Goal: Task Accomplishment & Management: Manage account settings

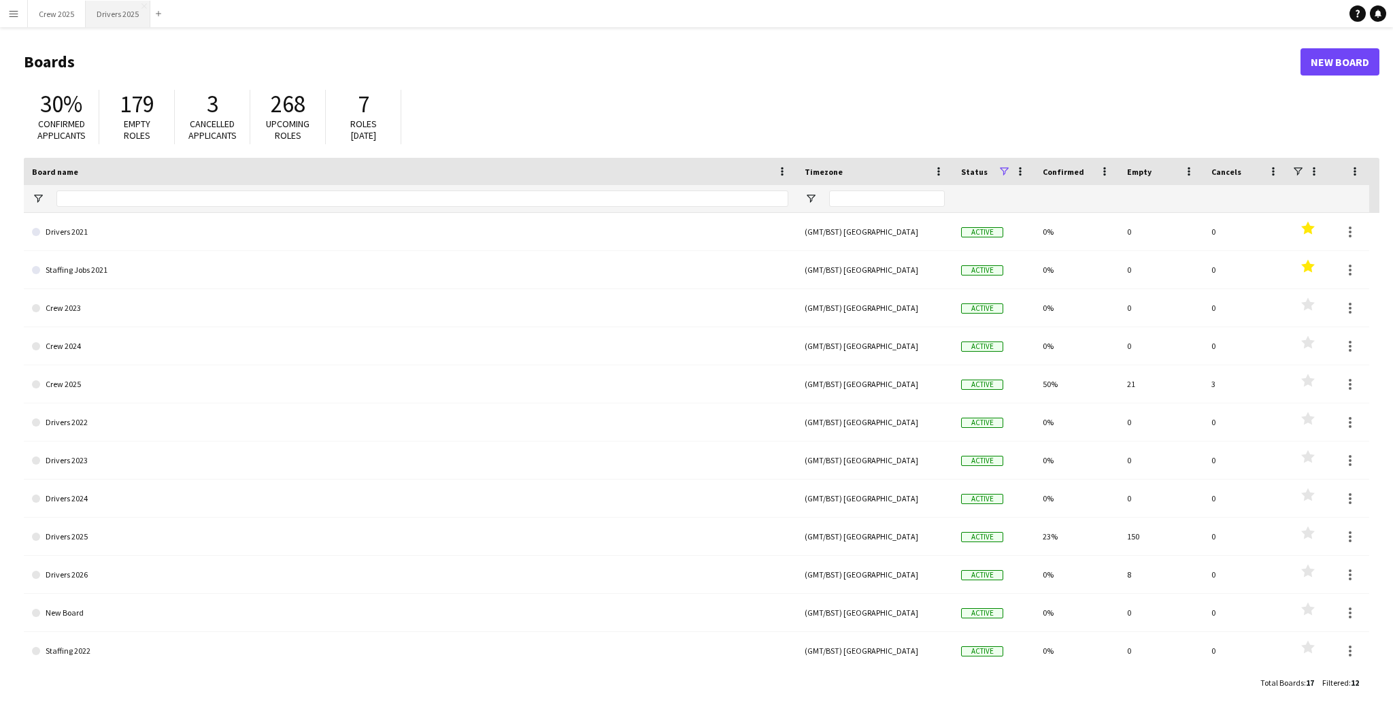
click at [107, 12] on button "Drivers 2025 Close" at bounding box center [118, 14] width 65 height 27
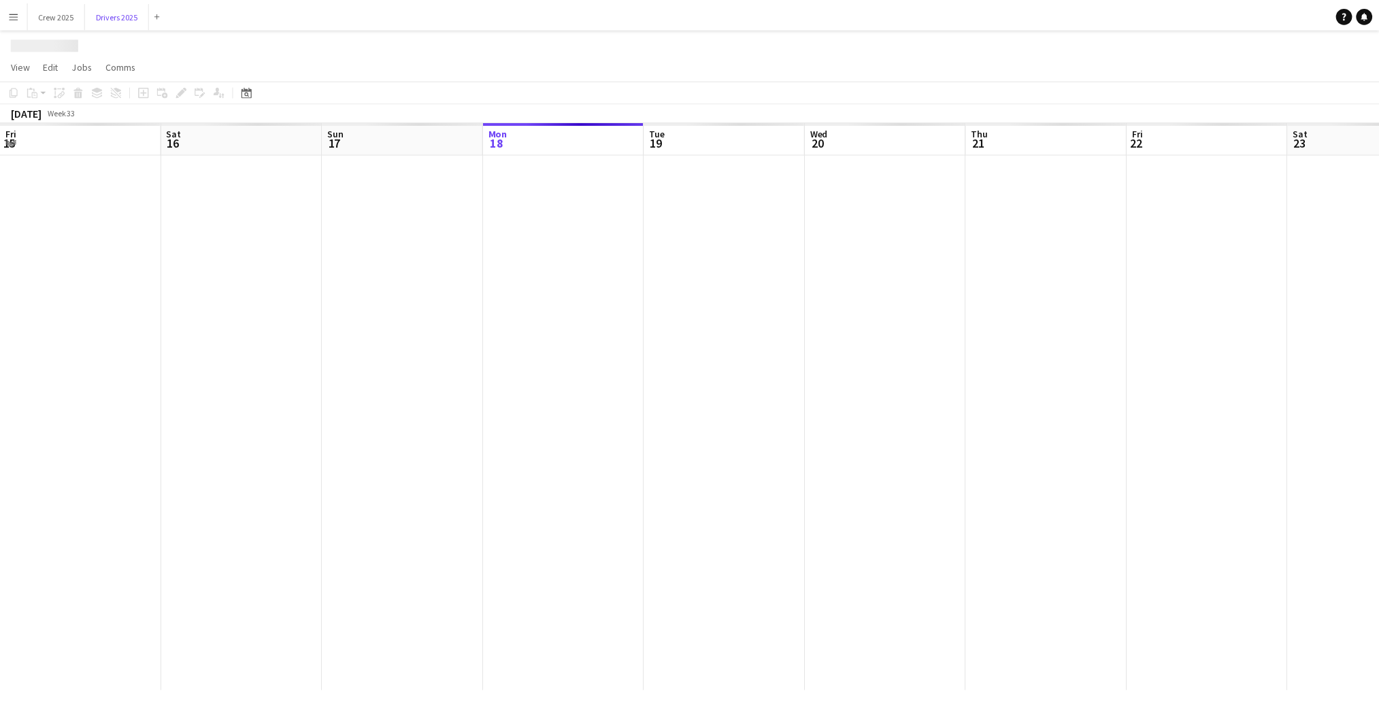
scroll to position [0, 325]
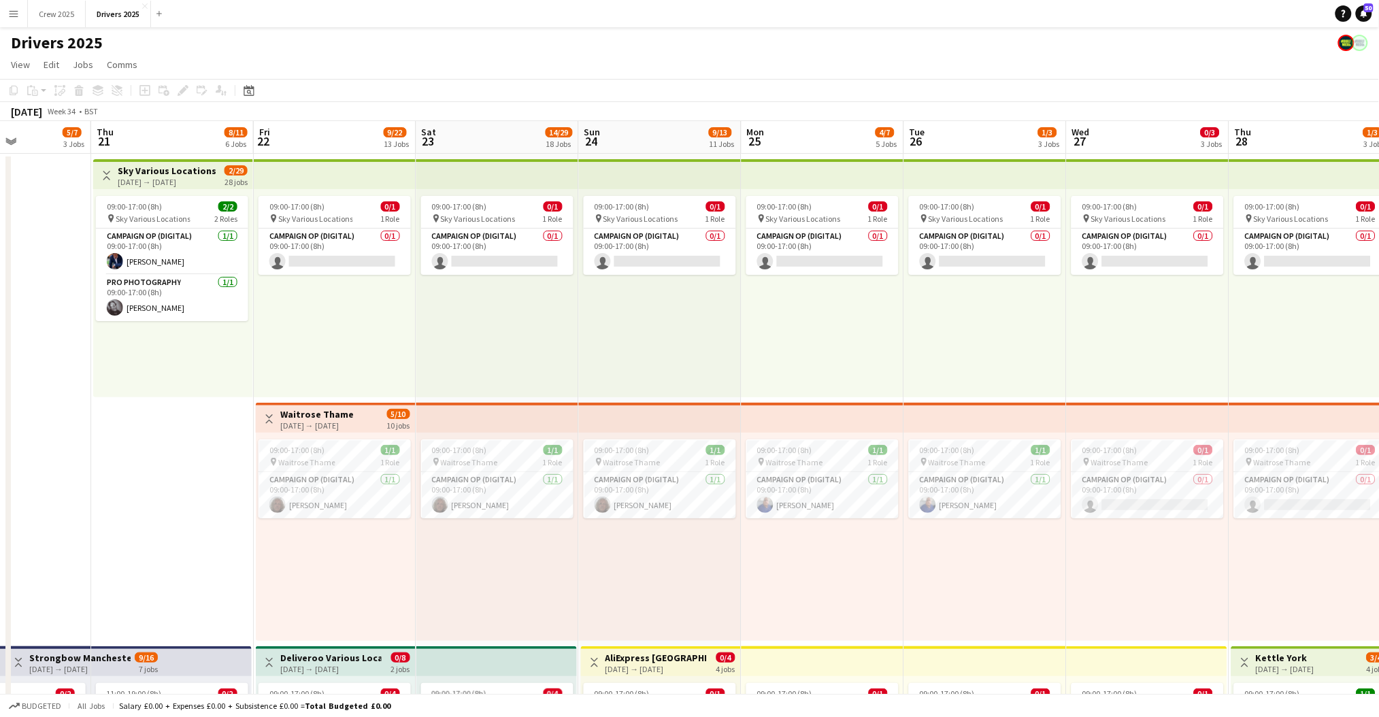
drag, startPoint x: 754, startPoint y: 397, endPoint x: 195, endPoint y: 435, distance: 561.2
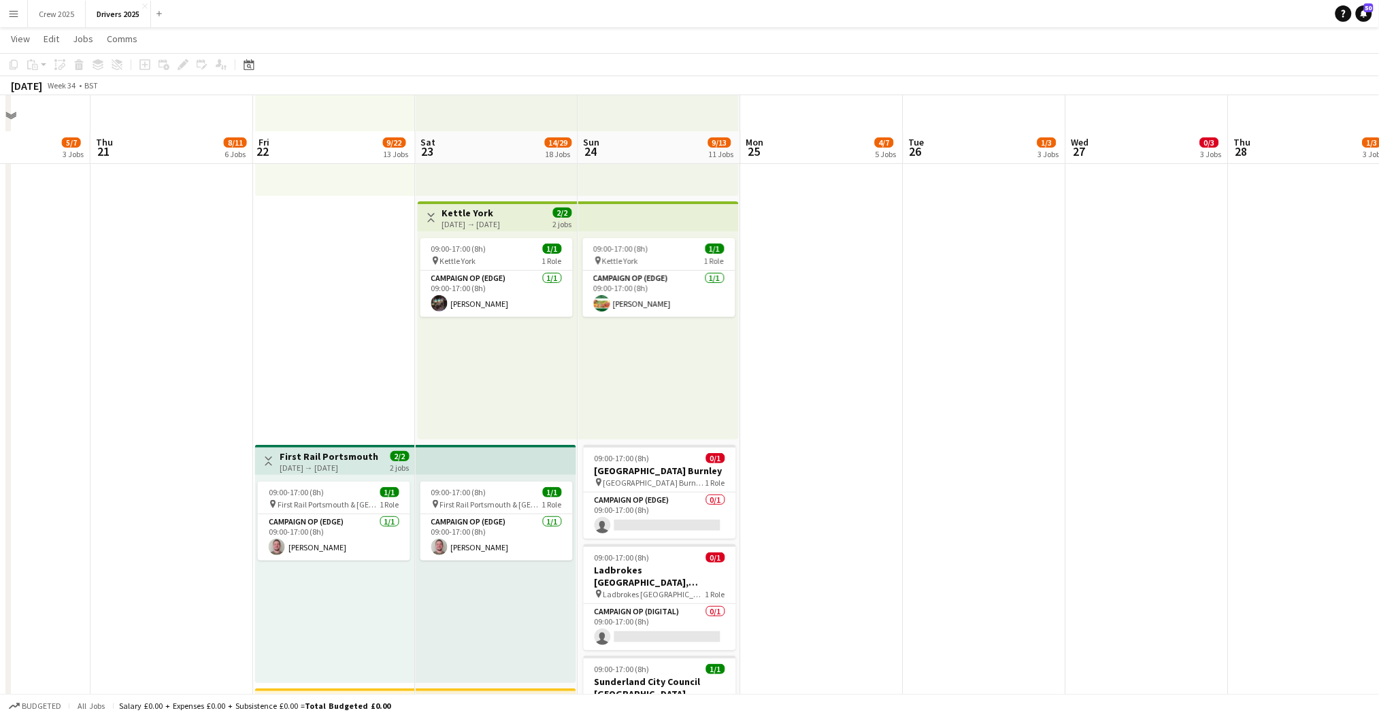
scroll to position [2177, 0]
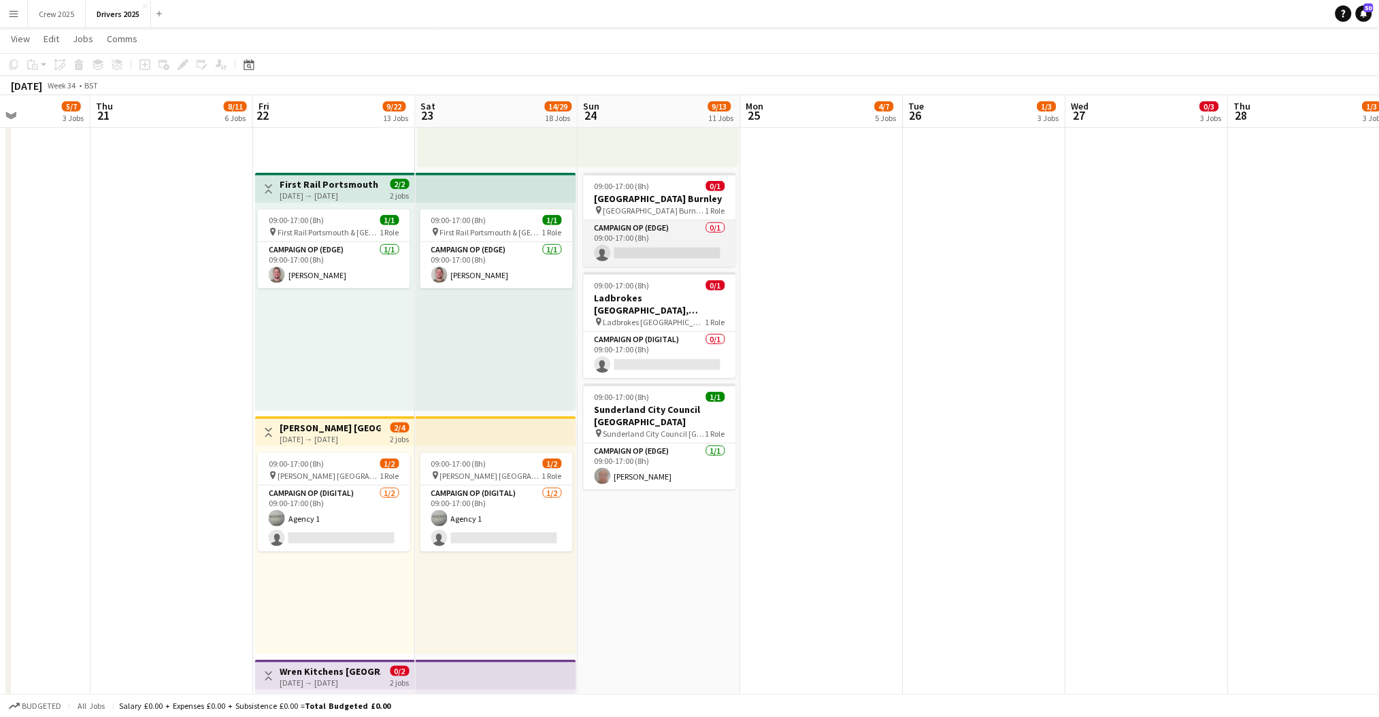
click at [647, 228] on app-card-role "Campaign Op (Edge) 0/1 09:00-17:00 (8h) single-neutral-actions" at bounding box center [660, 243] width 152 height 46
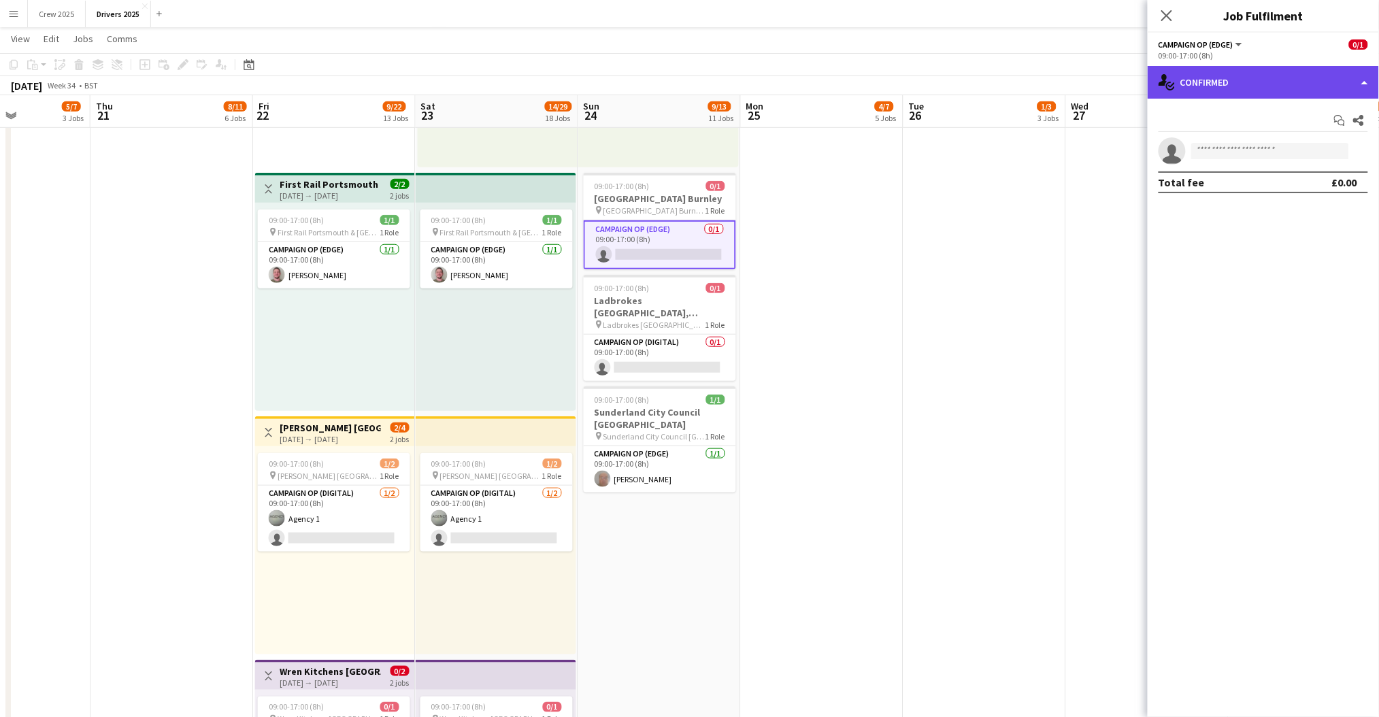
click at [1259, 83] on div "single-neutral-actions-check-2 Confirmed" at bounding box center [1263, 82] width 231 height 33
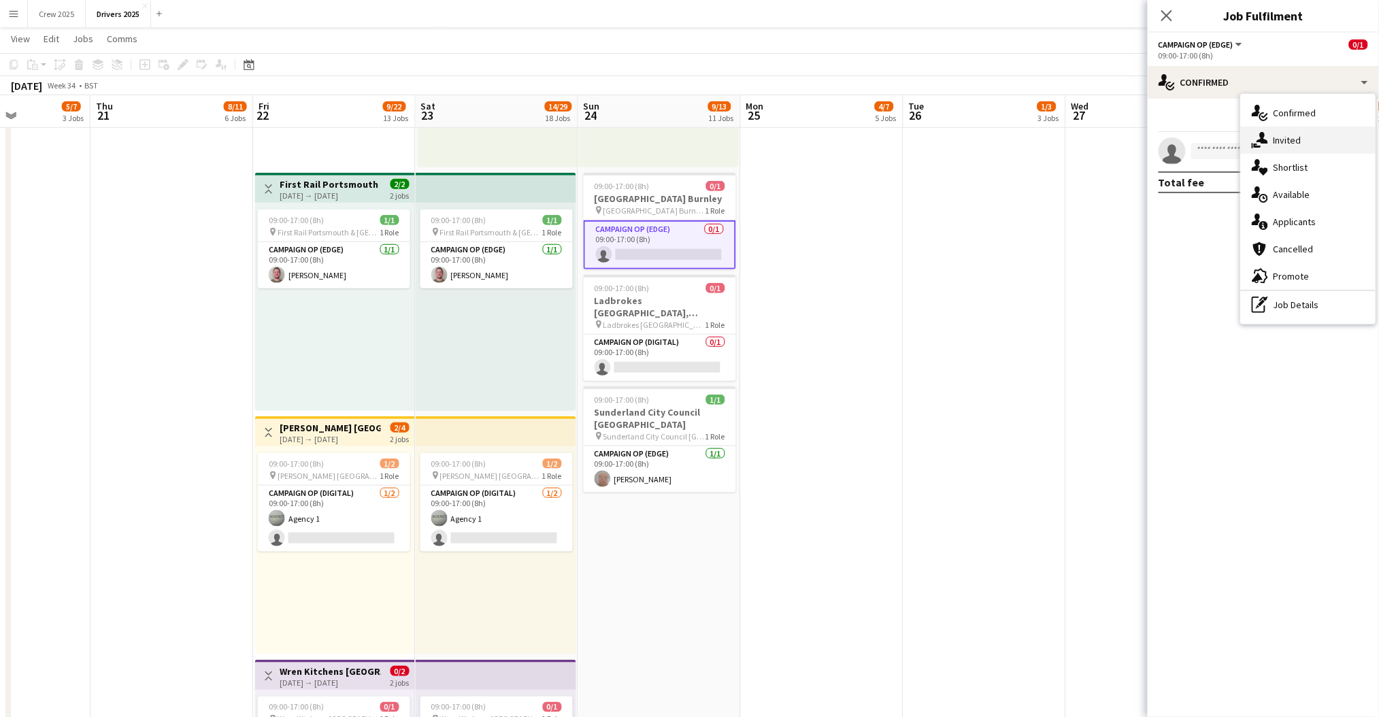
click at [1307, 151] on div "single-neutral-actions-share-1 Invited" at bounding box center [1308, 140] width 135 height 27
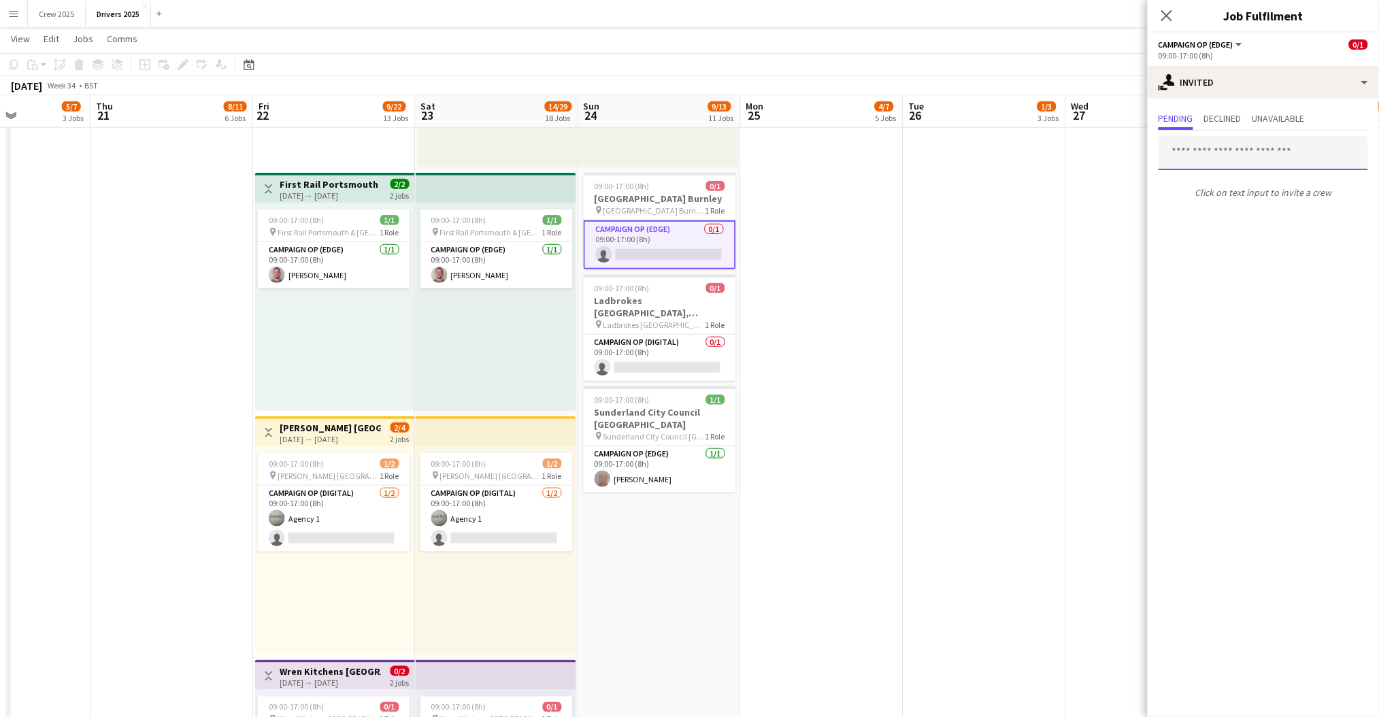
click at [1222, 158] on input "text" at bounding box center [1264, 153] width 210 height 34
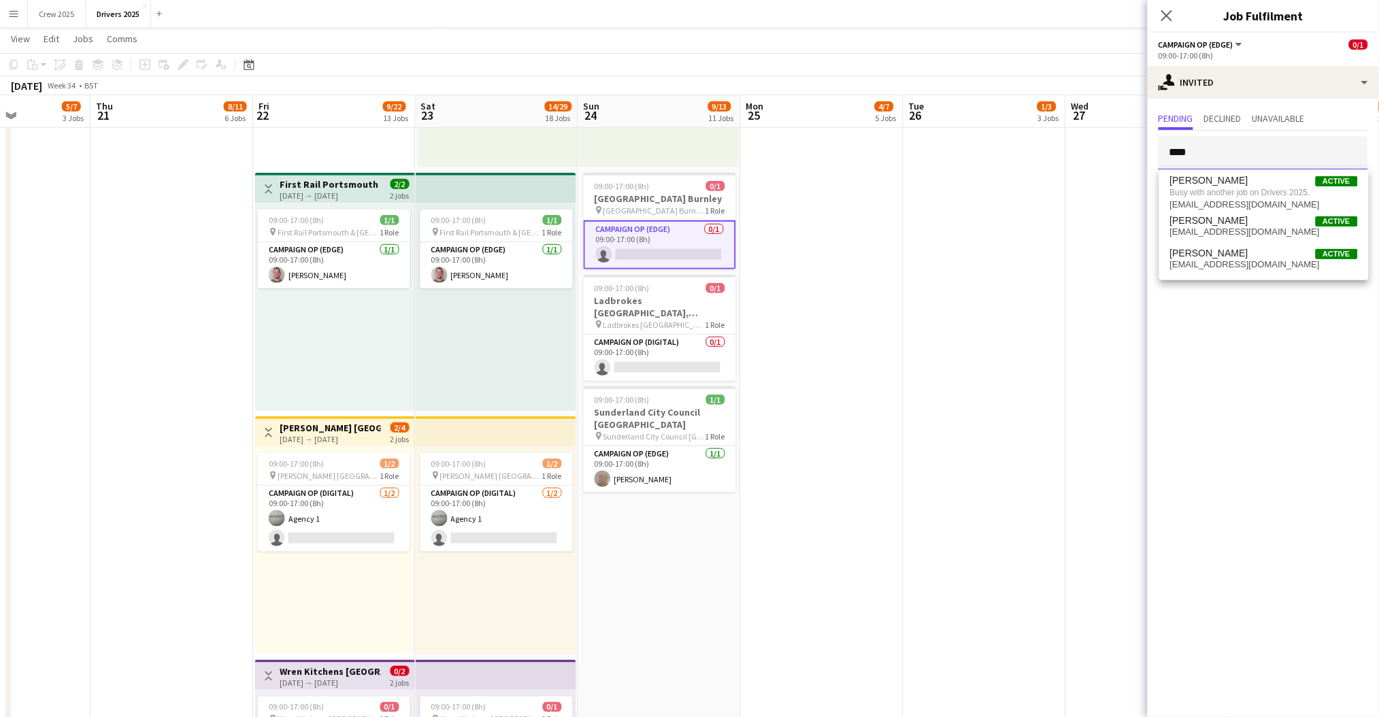
type input "****"
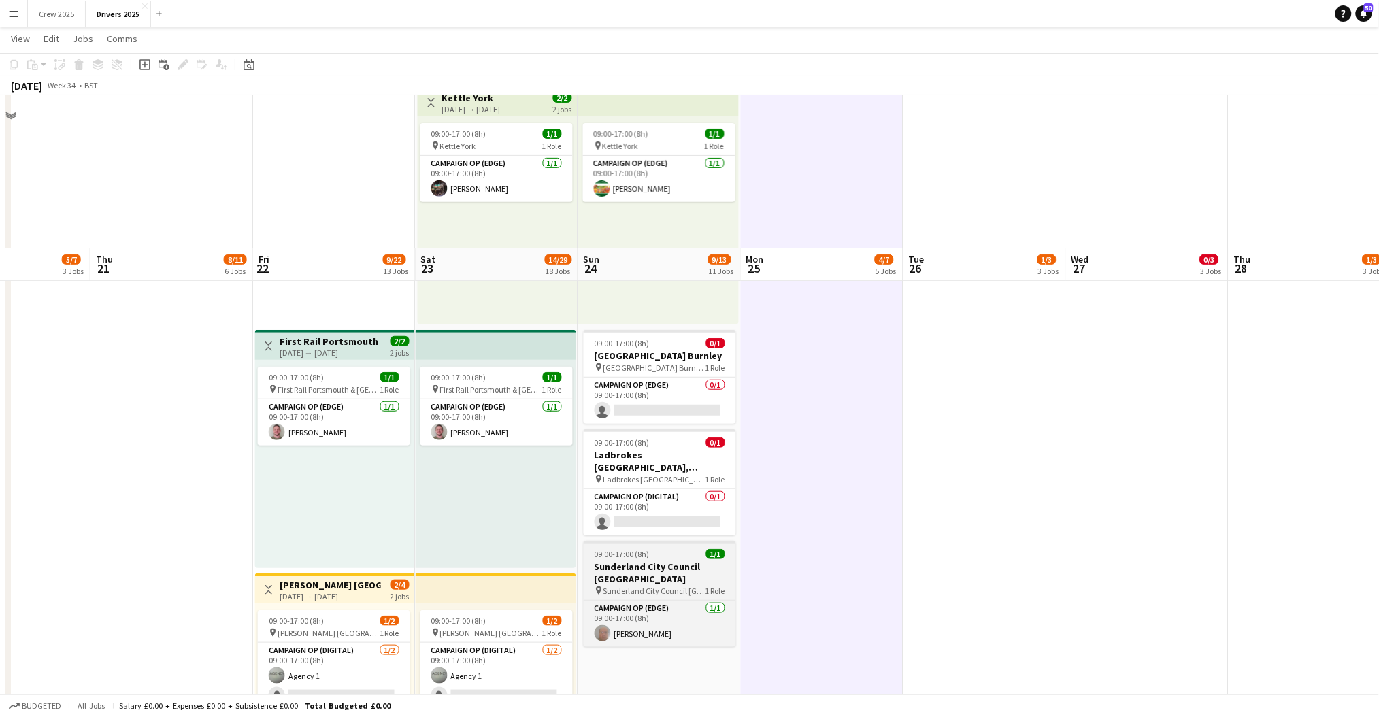
scroll to position [1995, 0]
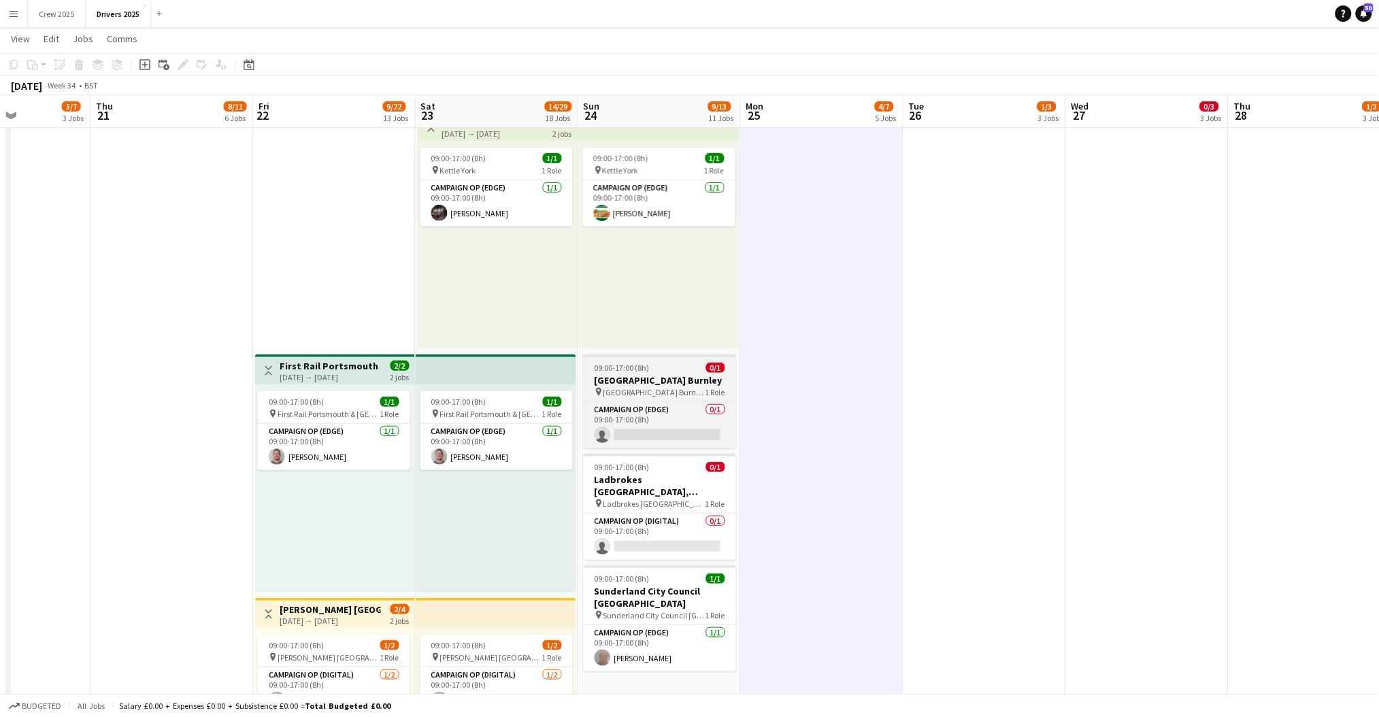
click at [637, 369] on span "09:00-17:00 (8h)" at bounding box center [622, 368] width 55 height 10
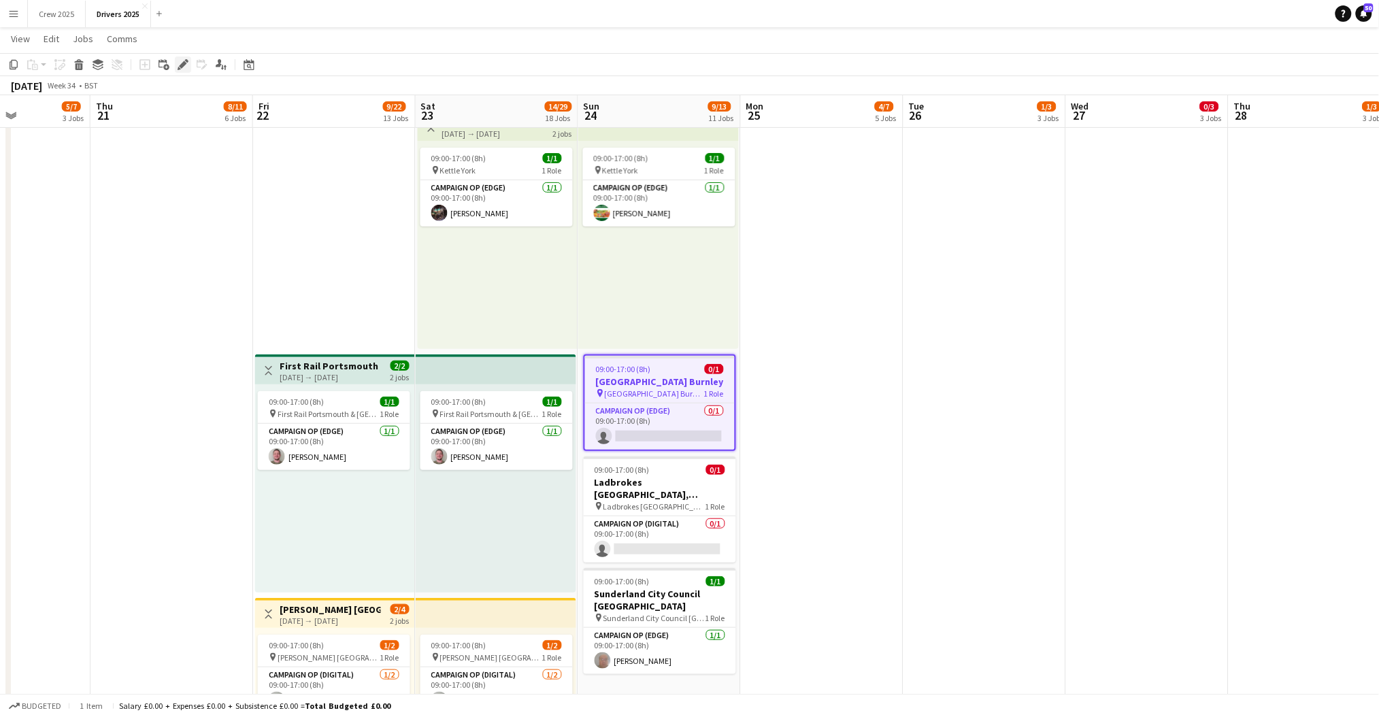
click at [184, 62] on icon at bounding box center [182, 64] width 7 height 7
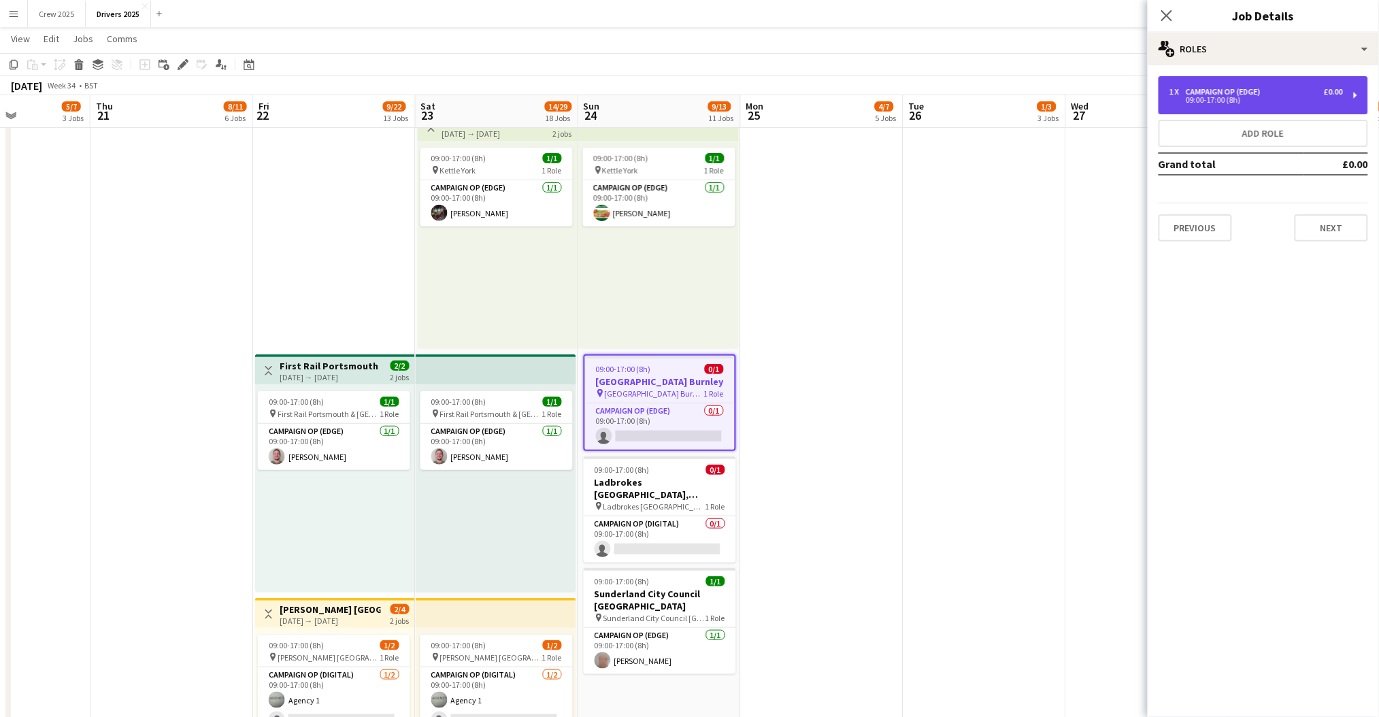
click at [1284, 102] on div "09:00-17:00 (8h)" at bounding box center [1255, 100] width 173 height 7
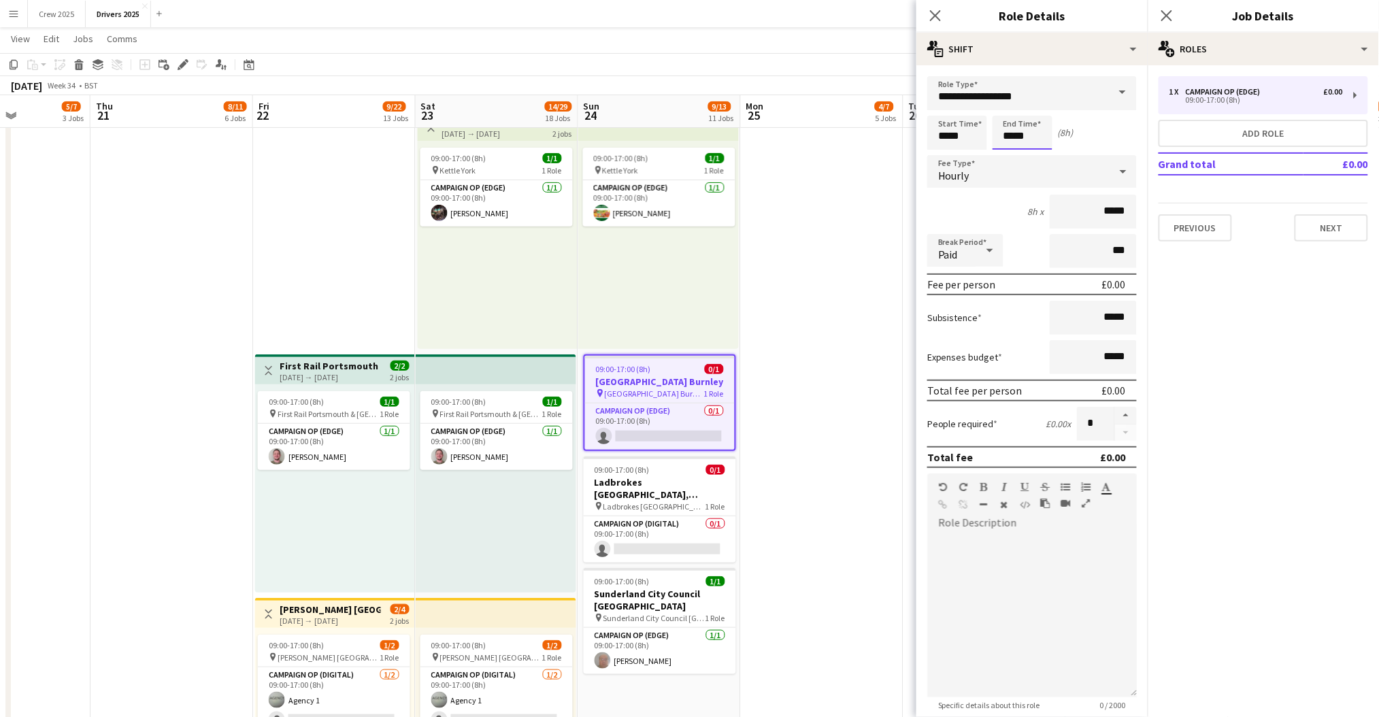
click at [1018, 137] on input "*****" at bounding box center [1023, 133] width 60 height 34
click at [1010, 150] on div at bounding box center [1008, 157] width 27 height 14
type input "*****"
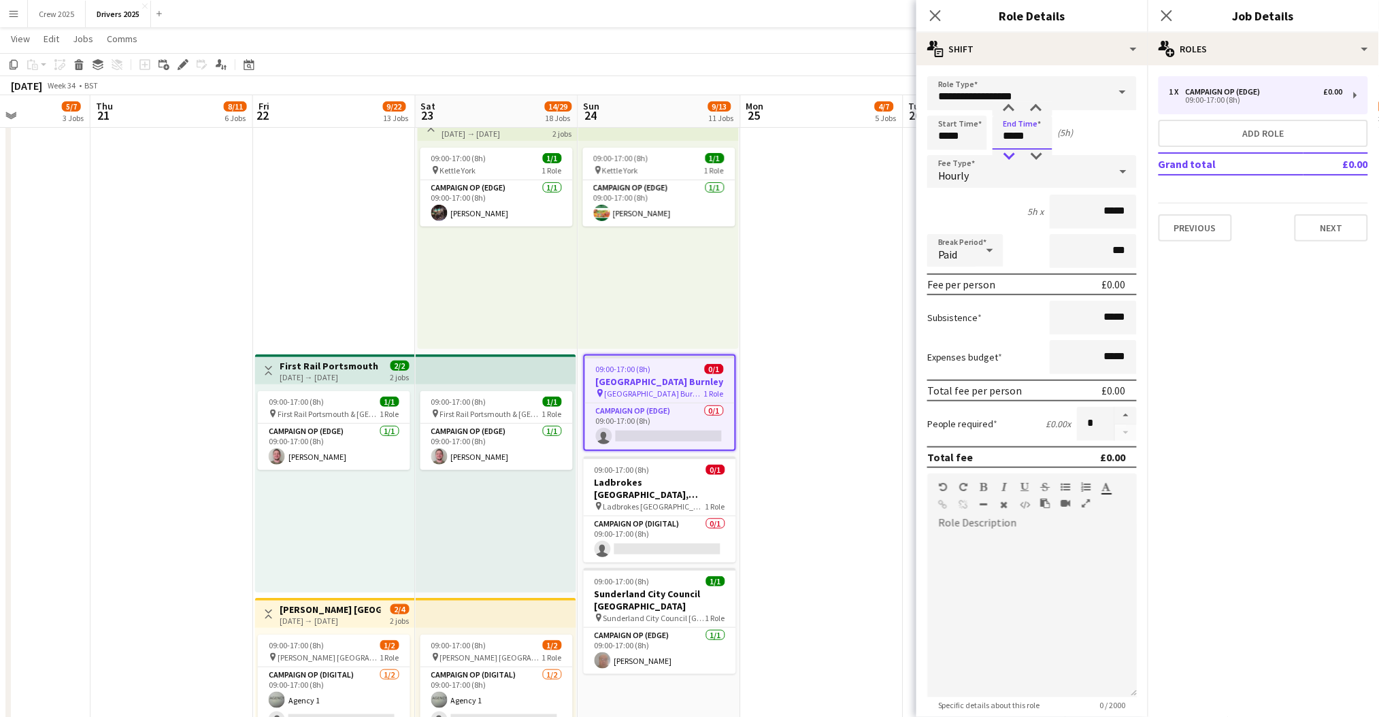
click at [1010, 150] on div at bounding box center [1008, 157] width 27 height 14
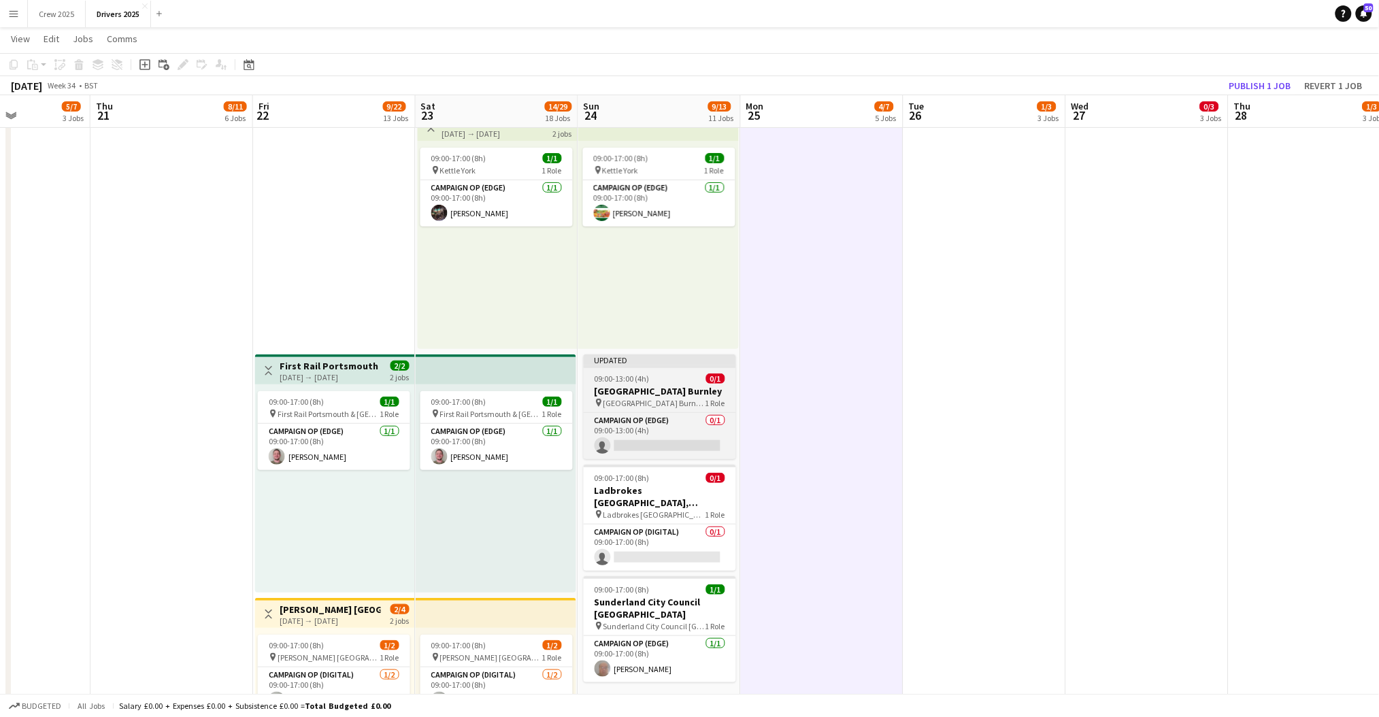
click at [642, 374] on span "09:00-13:00 (4h)" at bounding box center [622, 379] width 55 height 10
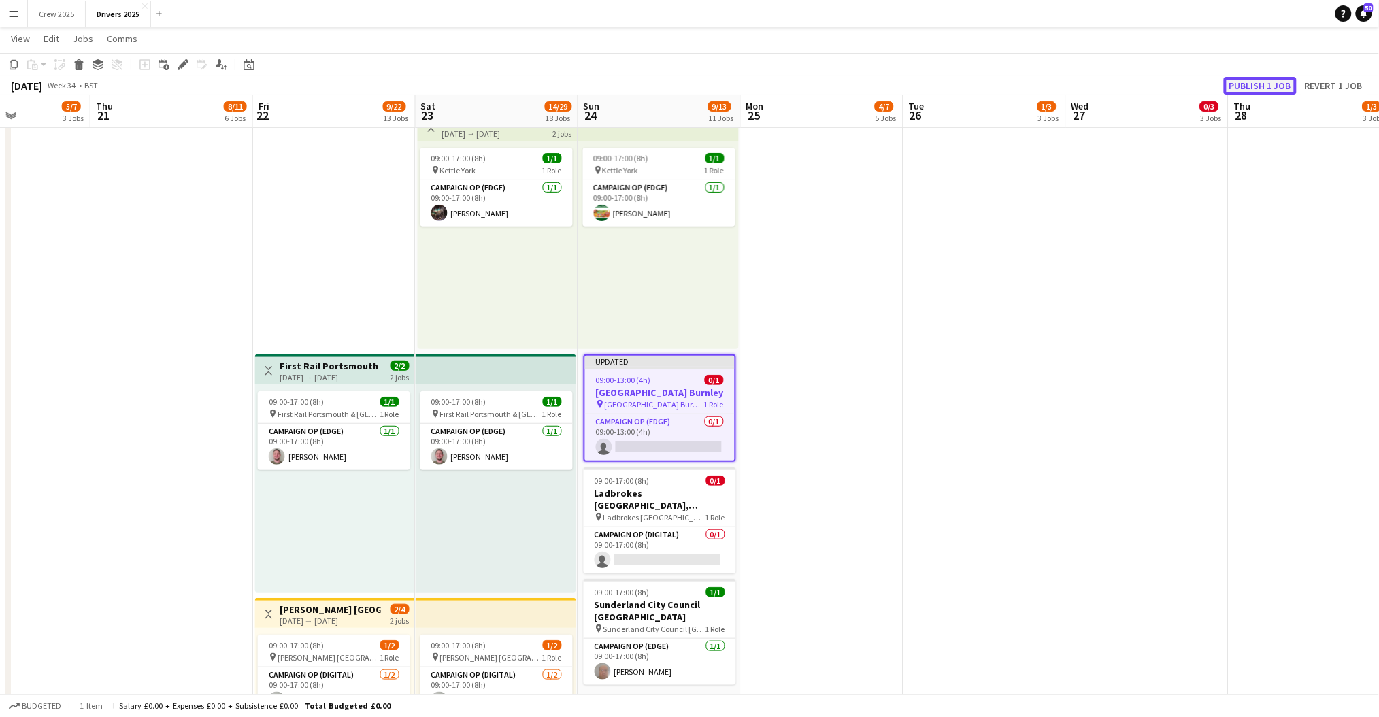
click at [1253, 79] on button "Publish 1 job" at bounding box center [1260, 86] width 73 height 18
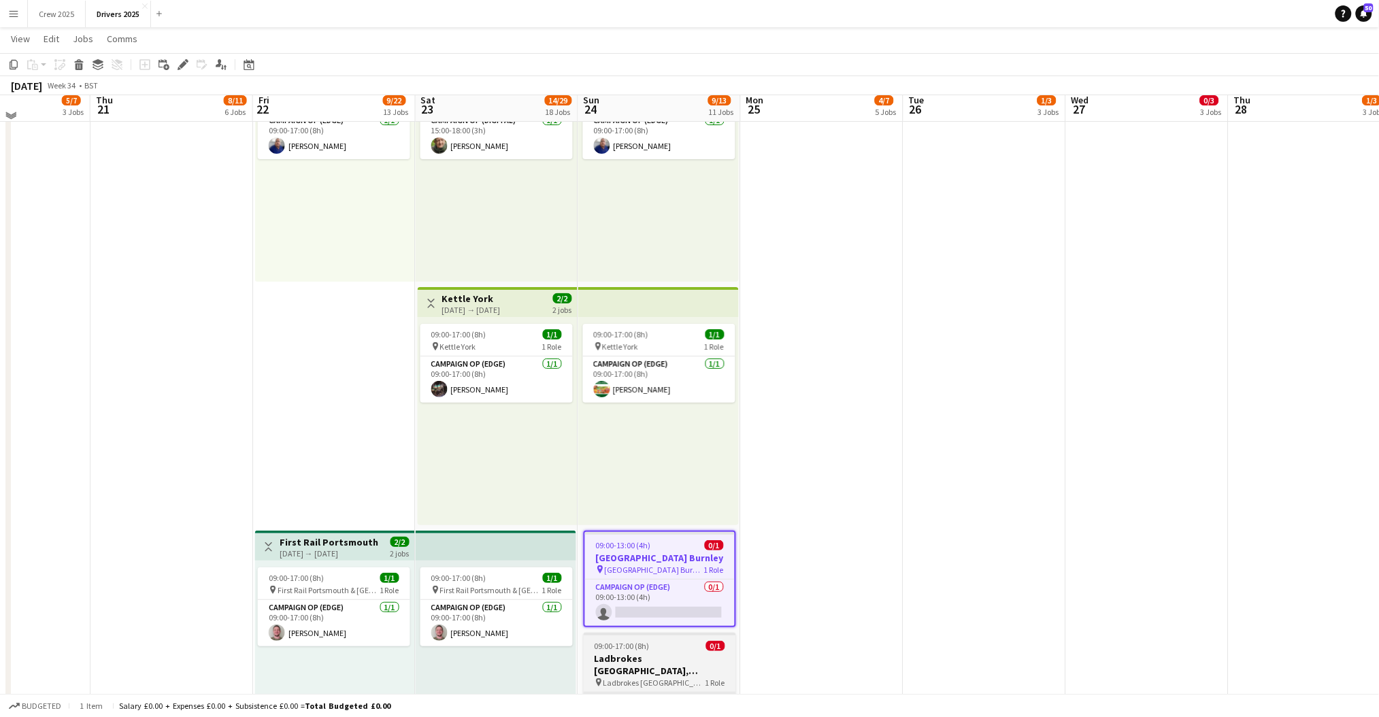
scroll to position [1808, 0]
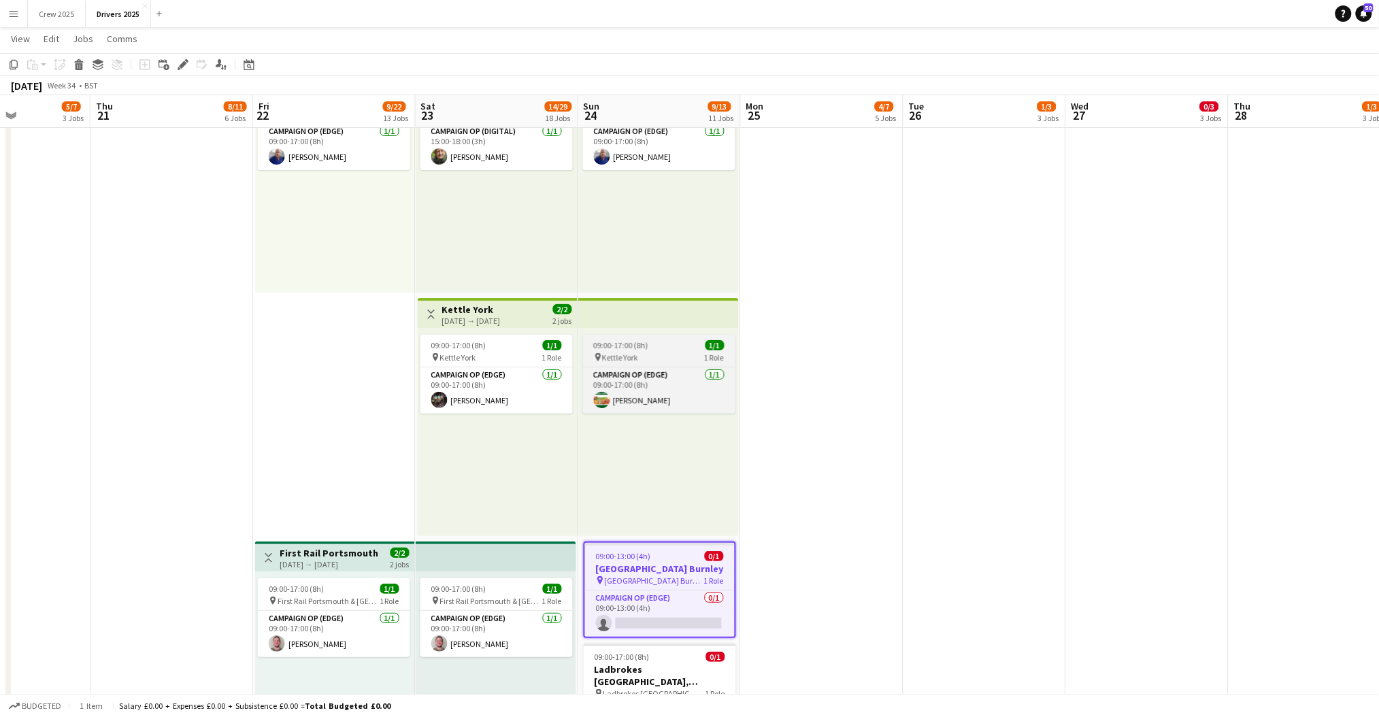
click at [621, 337] on app-job-card "09:00-17:00 (8h) 1/1 pin Kettle York 1 Role Campaign Op (Edge) [DATE] 09:00-17:…" at bounding box center [659, 374] width 152 height 79
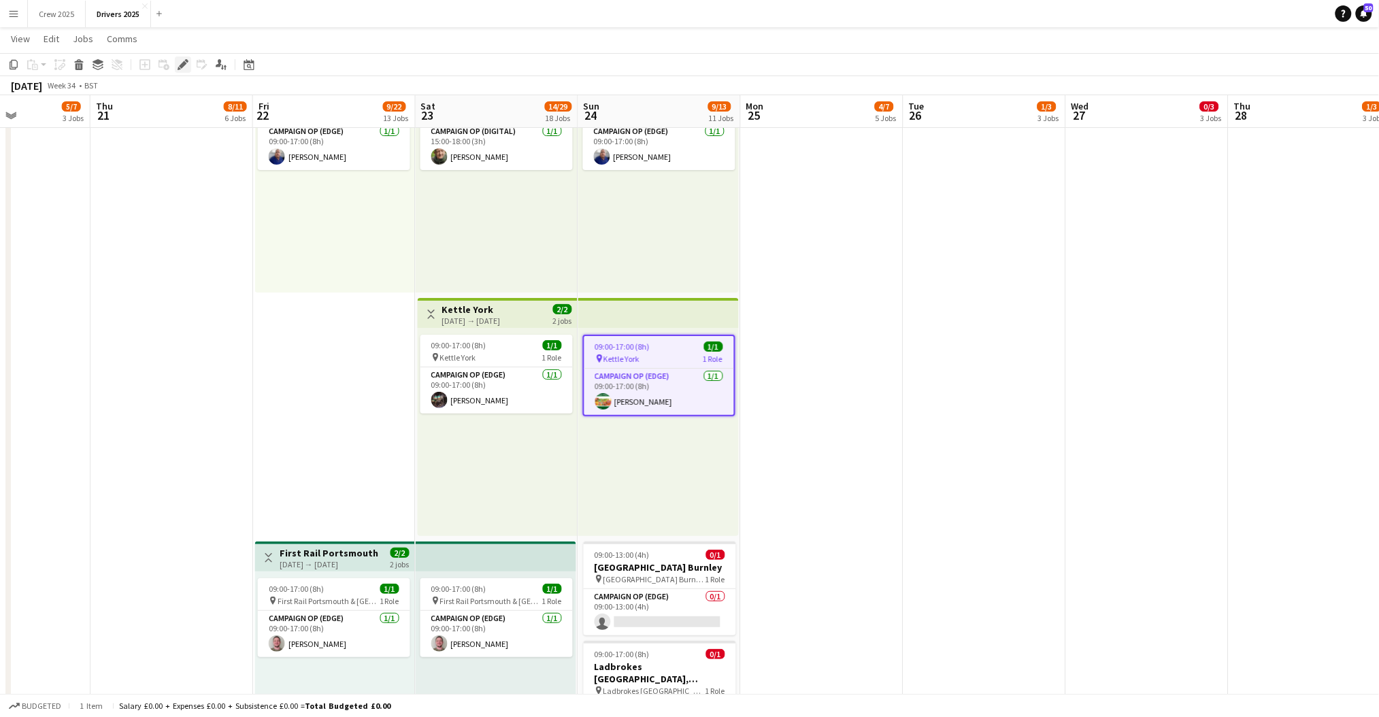
click at [180, 60] on icon "Edit" at bounding box center [183, 64] width 11 height 11
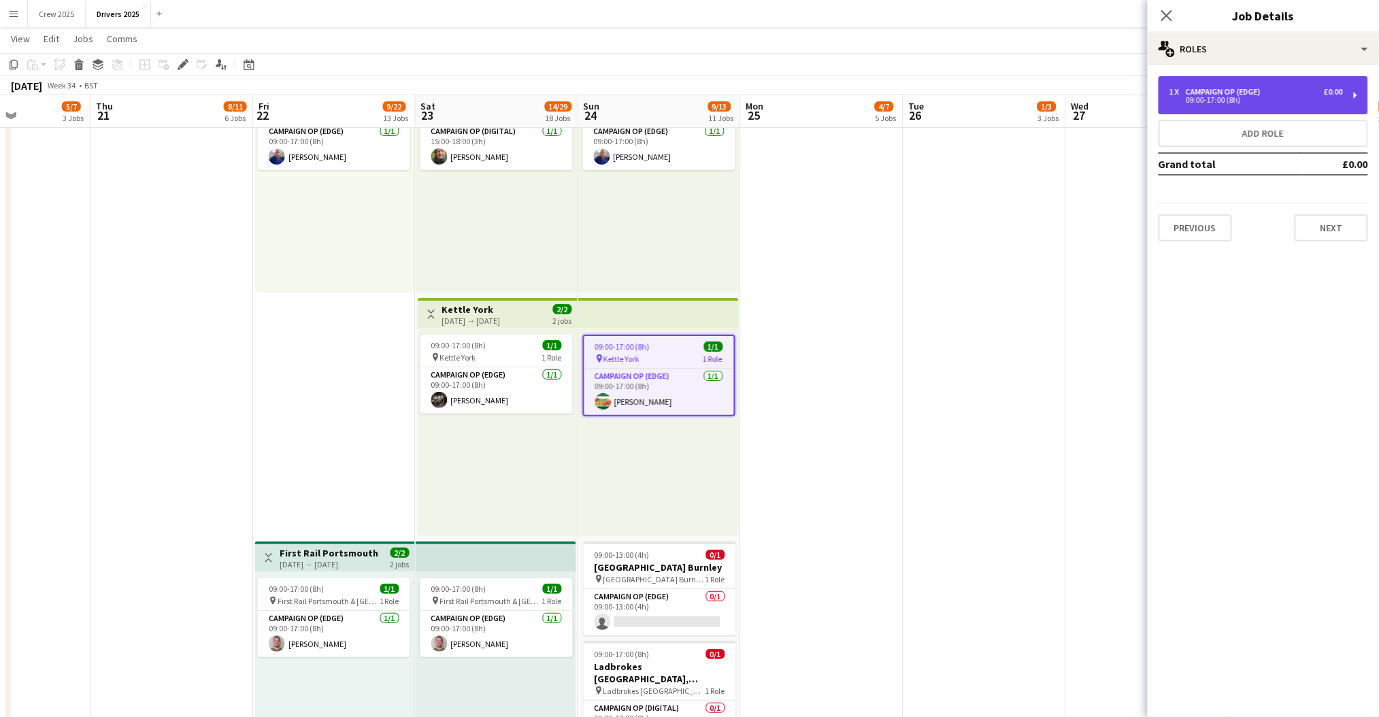
click at [1212, 97] on div "09:00-17:00 (8h)" at bounding box center [1255, 100] width 173 height 7
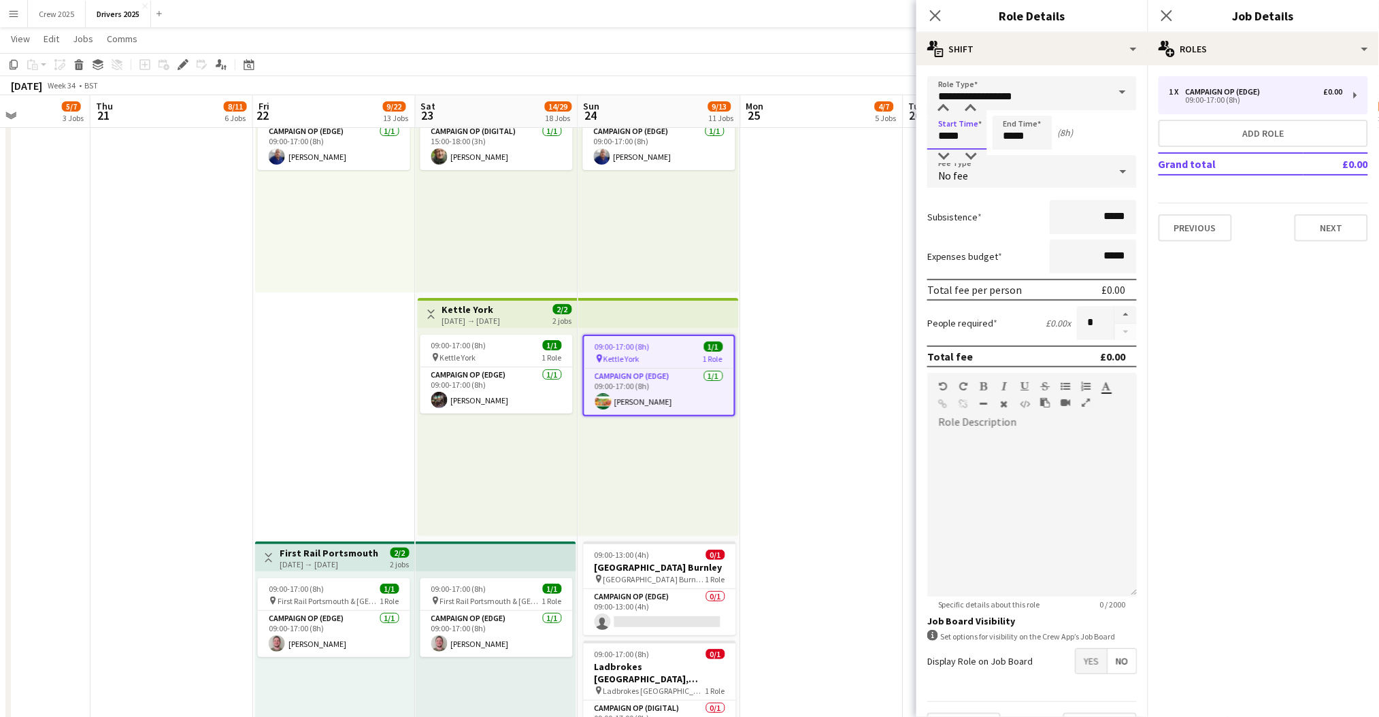
click at [939, 137] on input "*****" at bounding box center [957, 133] width 60 height 34
click at [944, 106] on div at bounding box center [943, 109] width 27 height 14
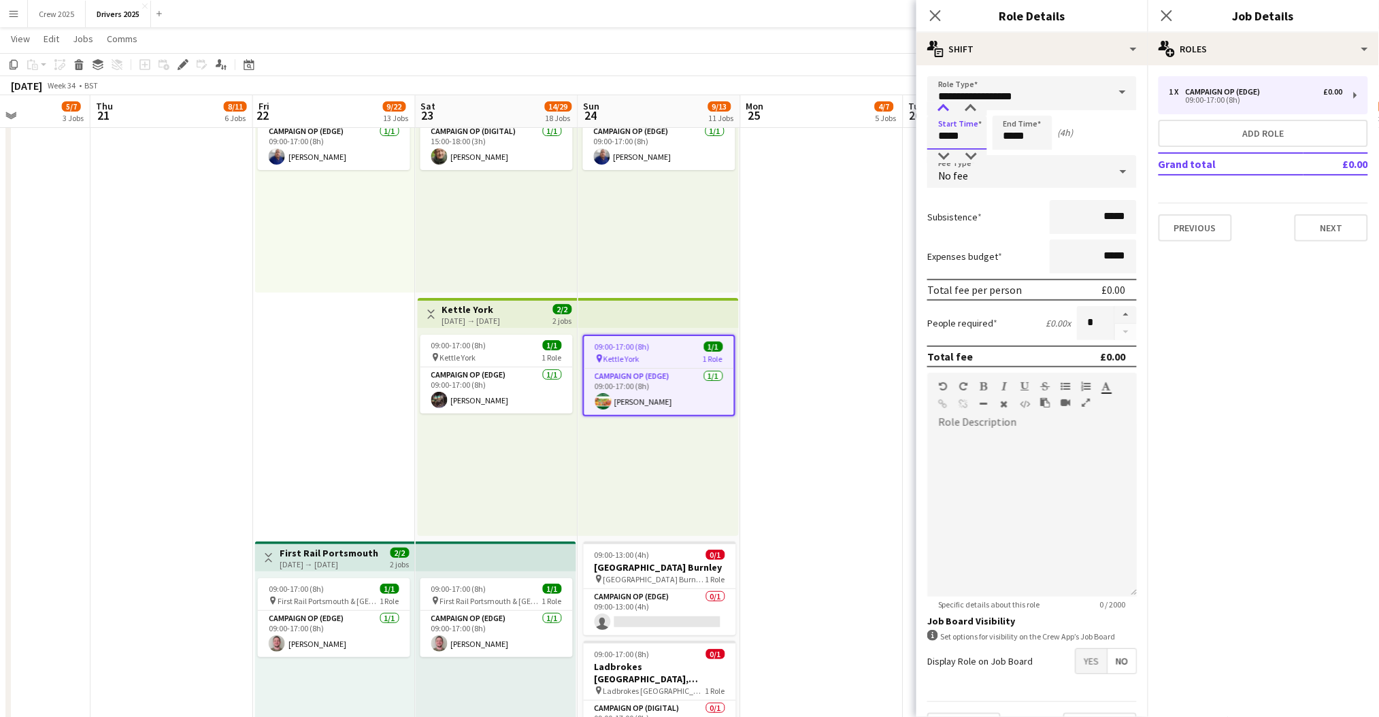
type input "*****"
click at [944, 106] on div at bounding box center [943, 109] width 27 height 14
click at [1008, 130] on input "*****" at bounding box center [1023, 133] width 60 height 34
type input "*****"
click at [1007, 108] on div at bounding box center [1008, 109] width 27 height 14
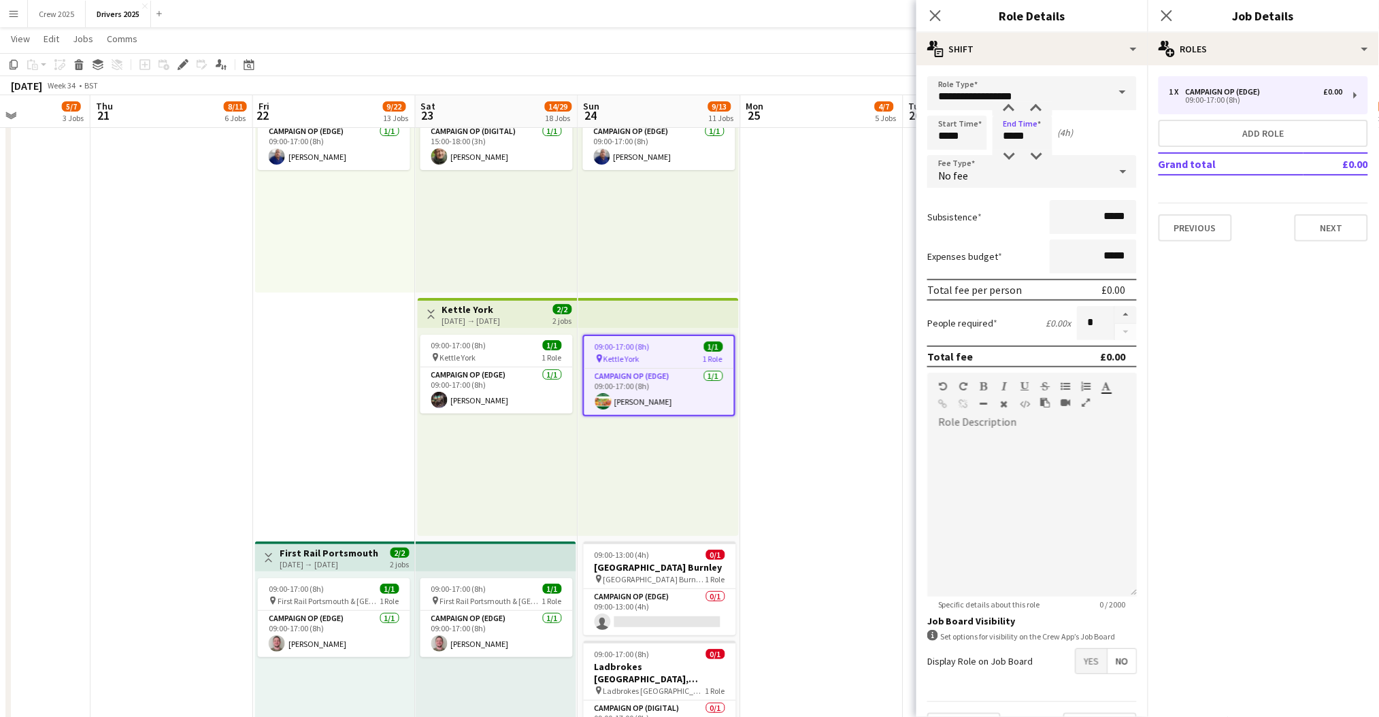
click at [795, 380] on app-date-cell "09:00-17:00 (8h) 0/1 pin Sky Various Locations 1 Role Campaign Op (Digital) 0/1…" at bounding box center [822, 154] width 163 height 3621
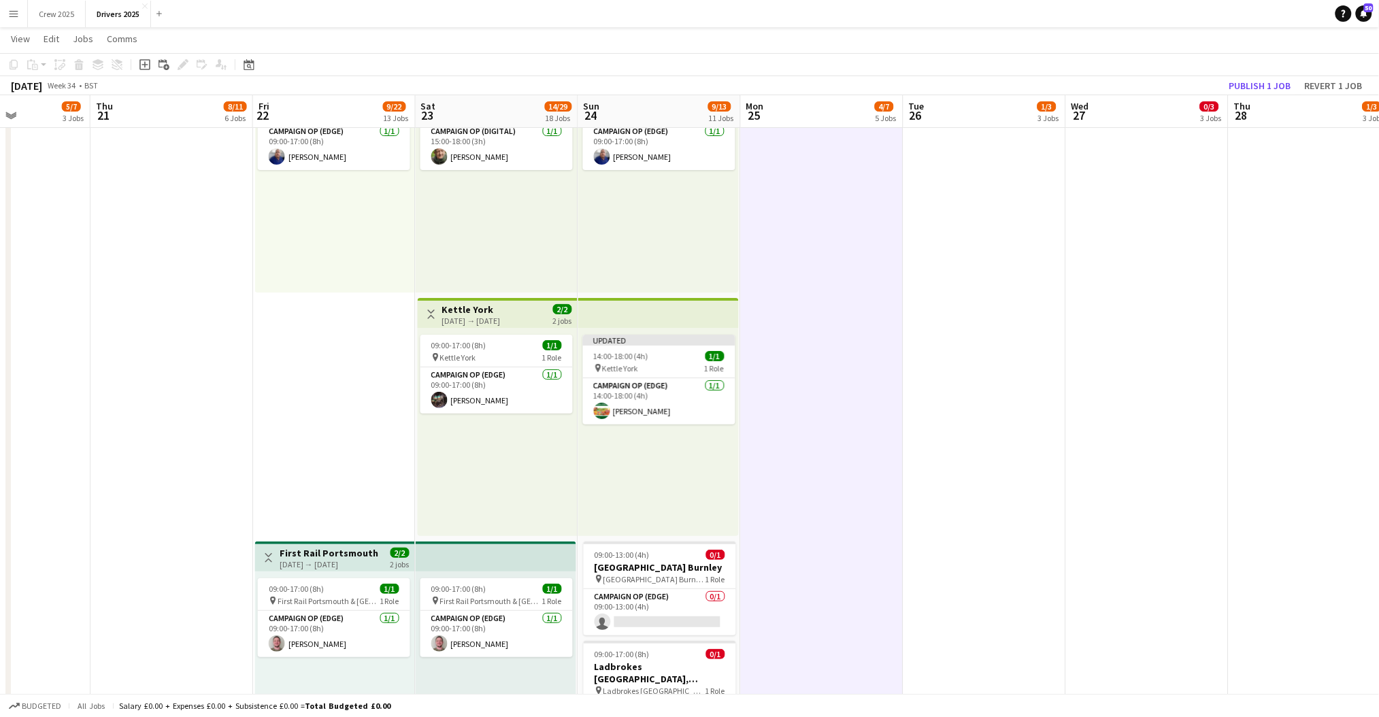
click at [445, 308] on h3 "Kettle York" at bounding box center [471, 309] width 59 height 12
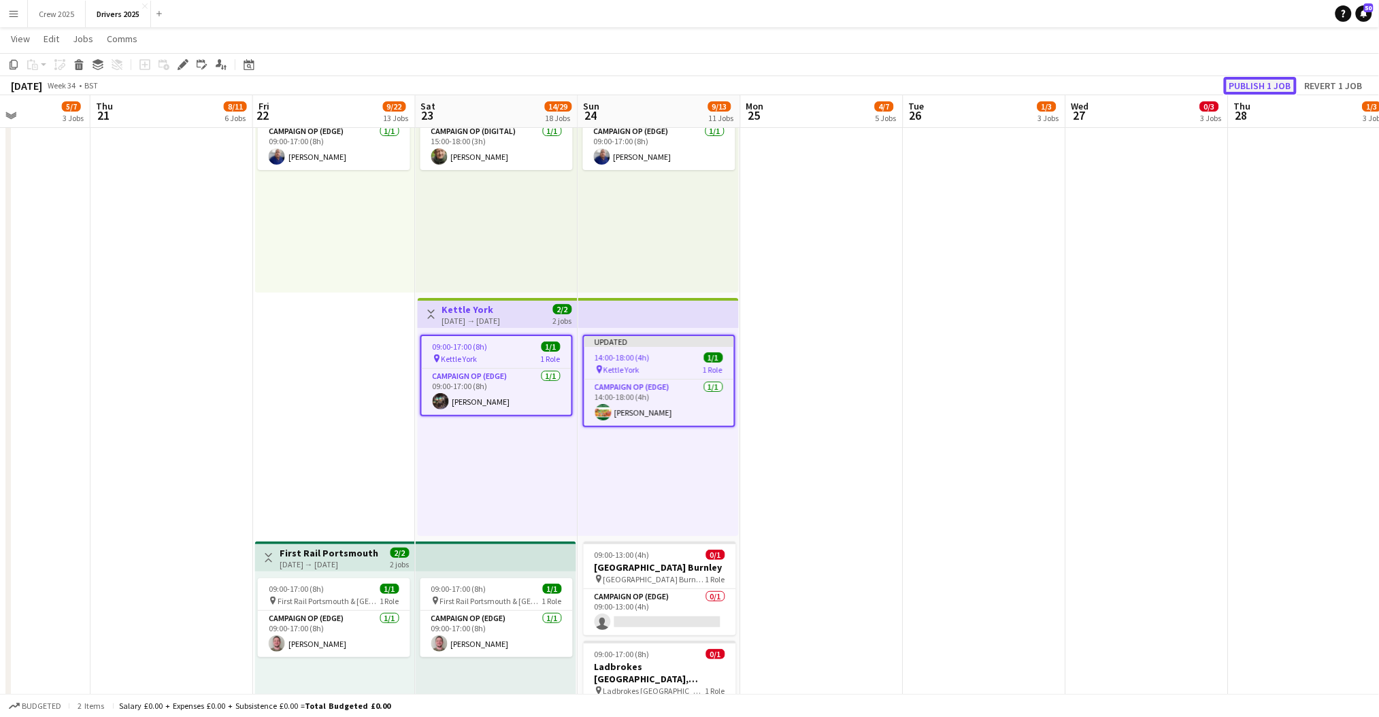
click at [1258, 82] on button "Publish 1 job" at bounding box center [1260, 86] width 73 height 18
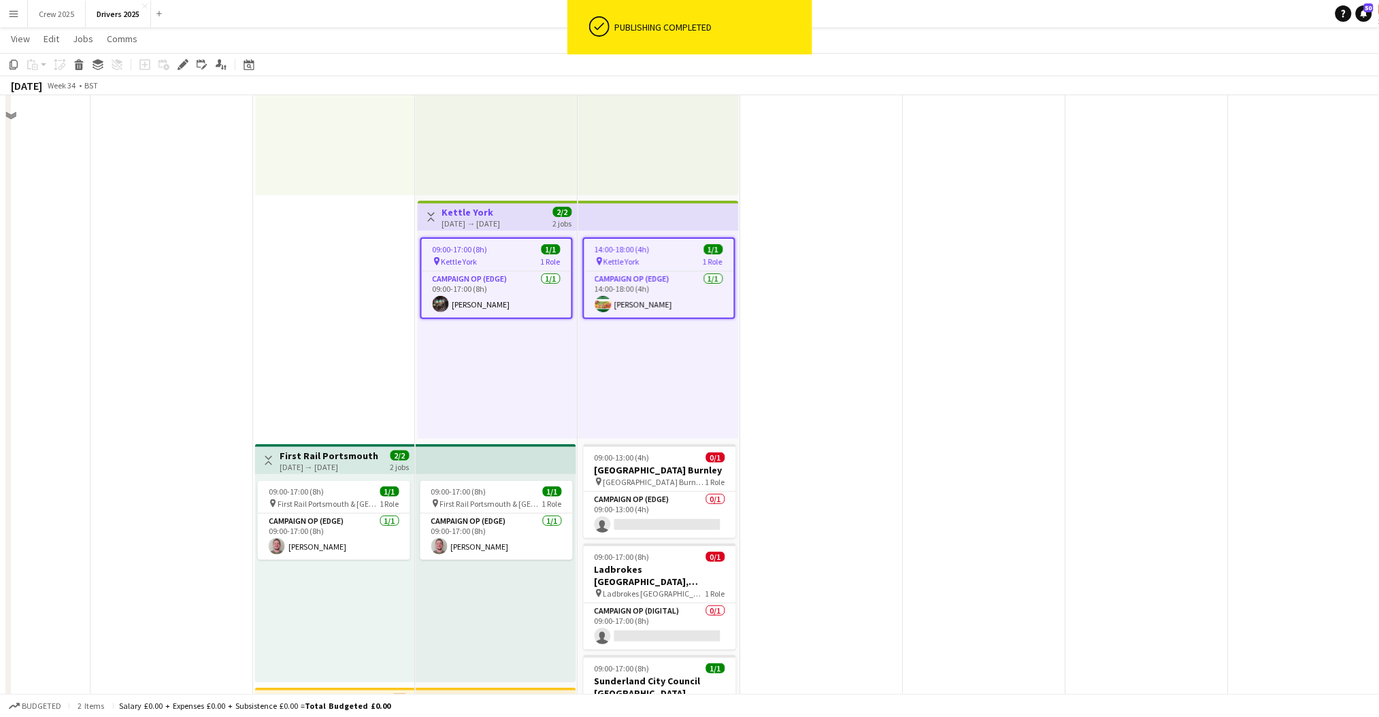
scroll to position [2080, 0]
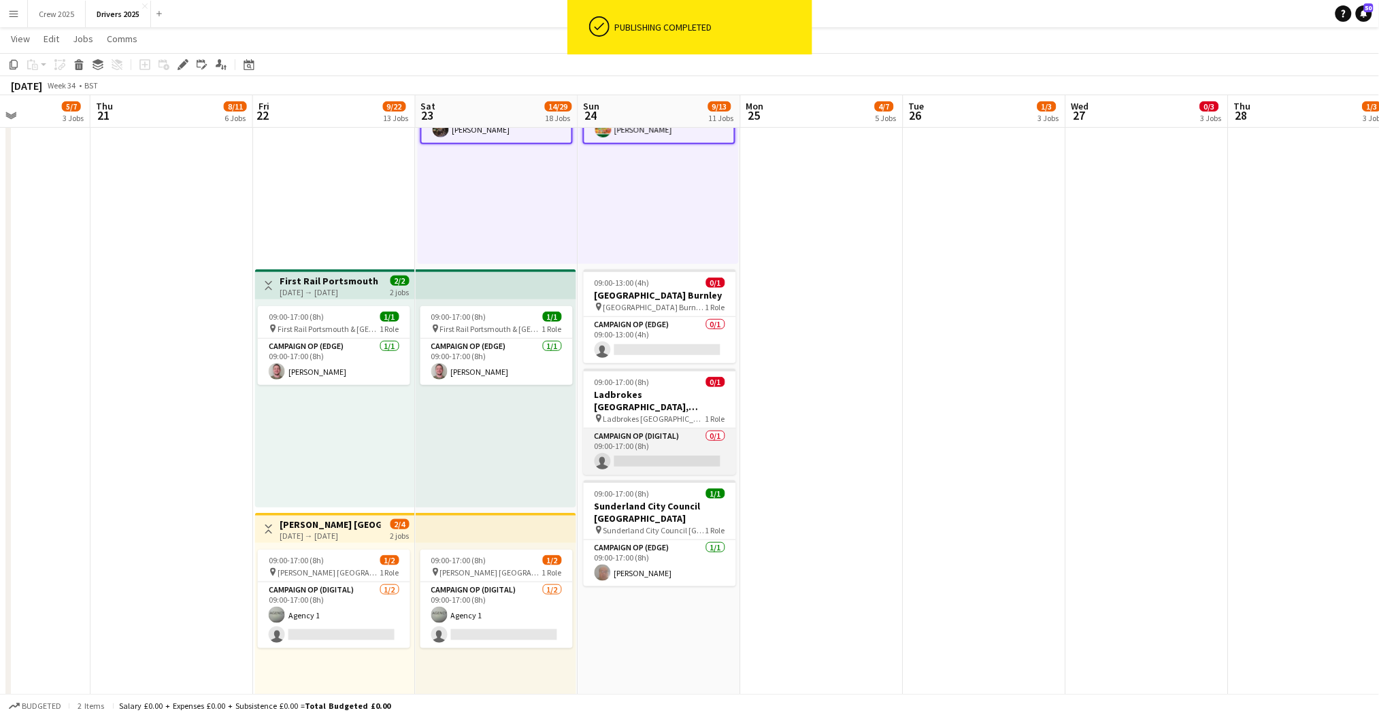
click at [692, 465] on app-card-role "Campaign Op (Digital) 0/1 09:00-17:00 (8h) single-neutral-actions" at bounding box center [660, 452] width 152 height 46
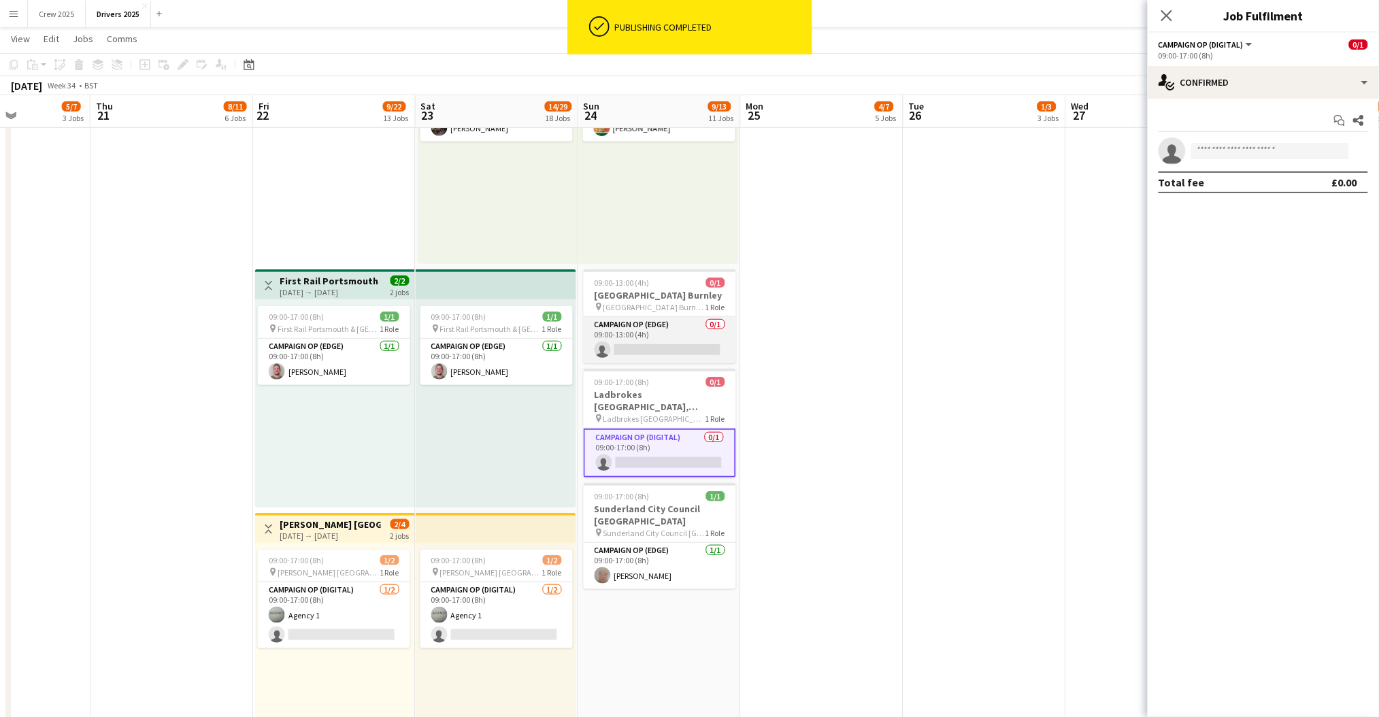
click at [670, 341] on app-card-role "Campaign Op (Edge) 0/1 09:00-13:00 (4h) single-neutral-actions" at bounding box center [660, 340] width 152 height 46
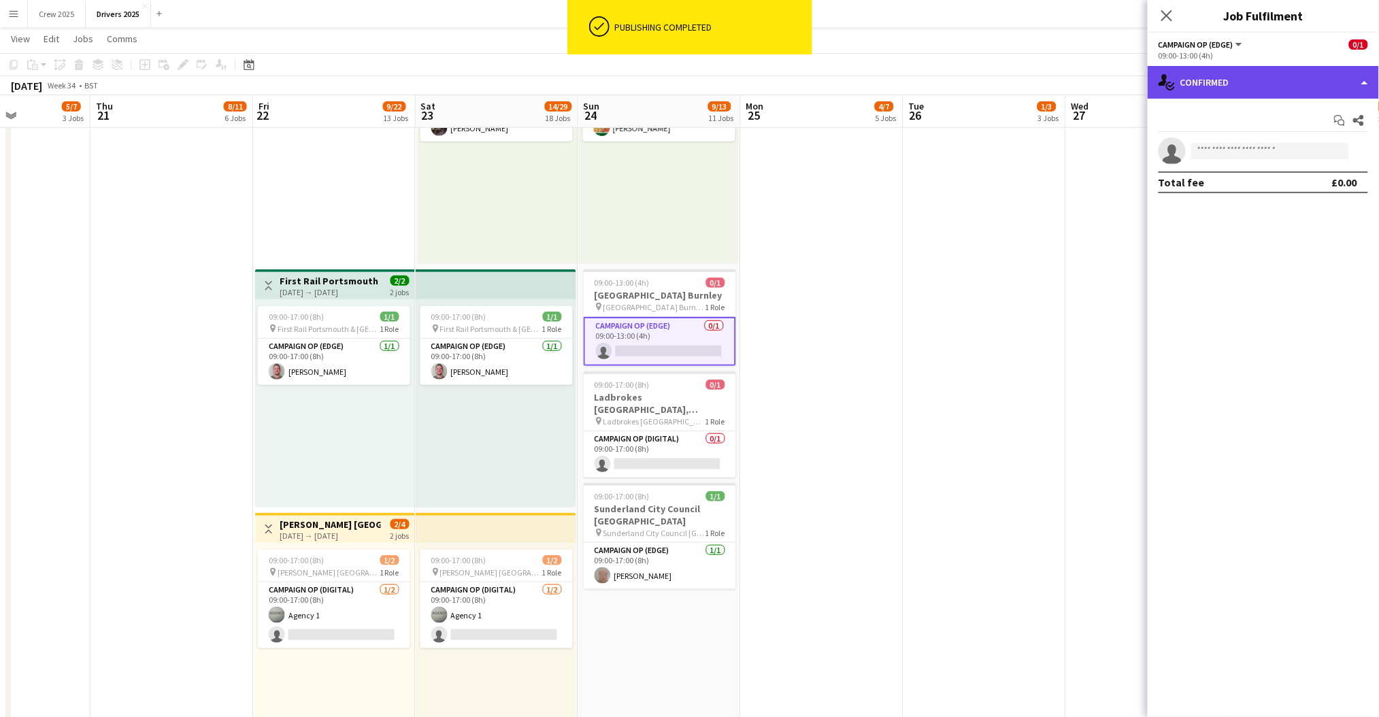
click at [1217, 93] on div "single-neutral-actions-check-2 Confirmed" at bounding box center [1263, 82] width 231 height 33
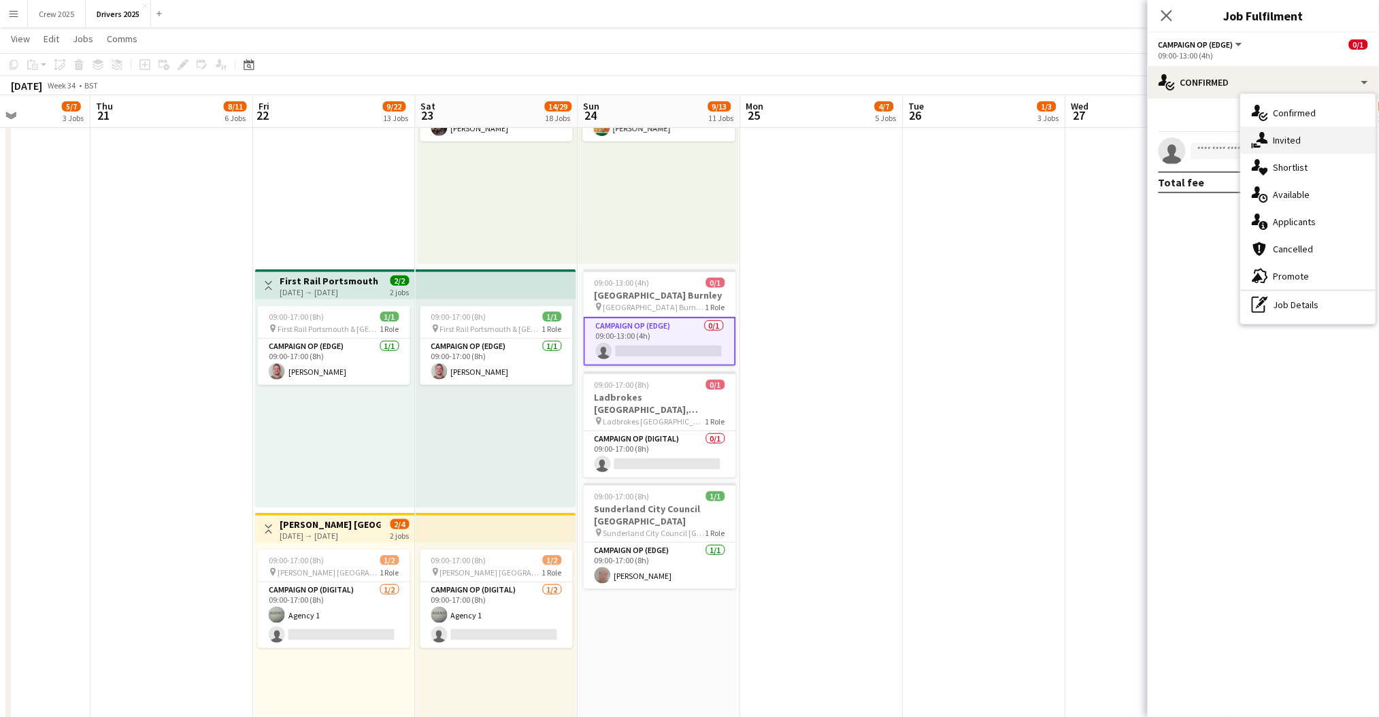
click at [1283, 135] on div "single-neutral-actions-share-1 Invited" at bounding box center [1308, 140] width 135 height 27
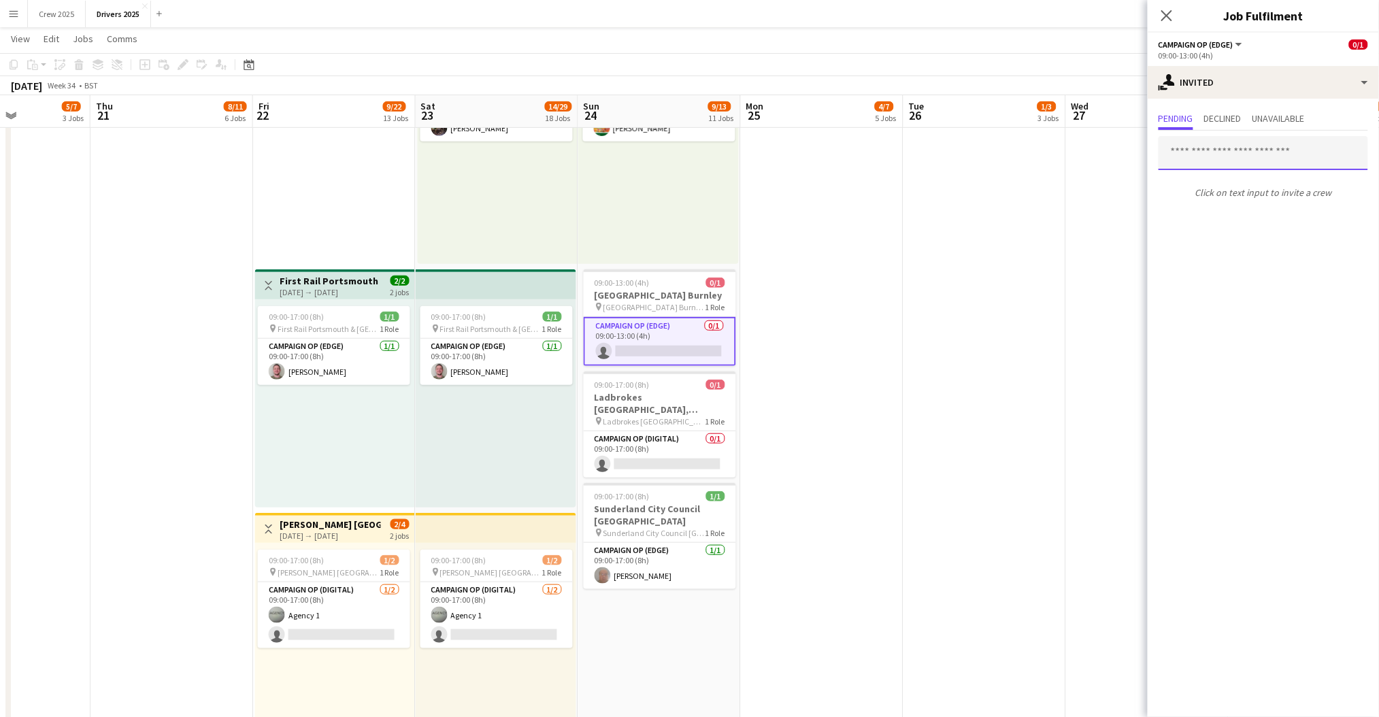
click at [1221, 159] on input "text" at bounding box center [1264, 153] width 210 height 34
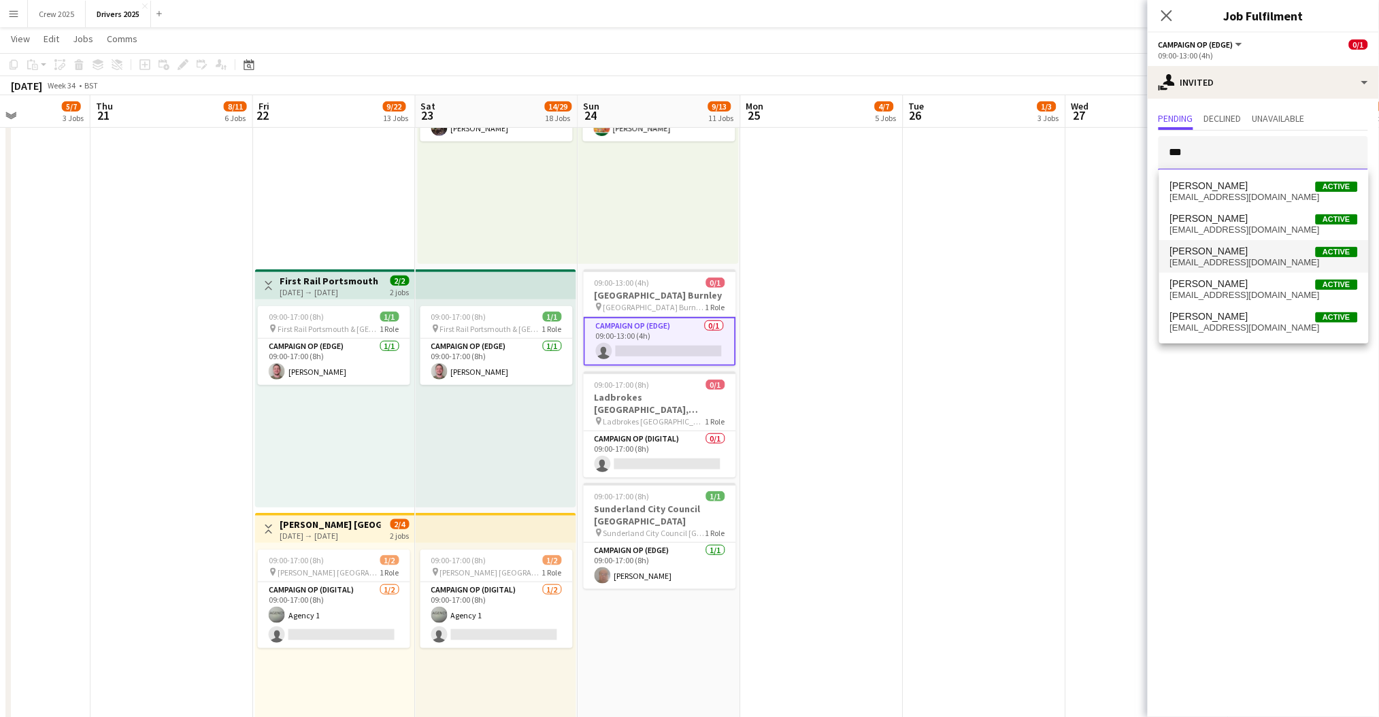
type input "***"
click at [1256, 250] on span "[PERSON_NAME] Active" at bounding box center [1264, 252] width 188 height 12
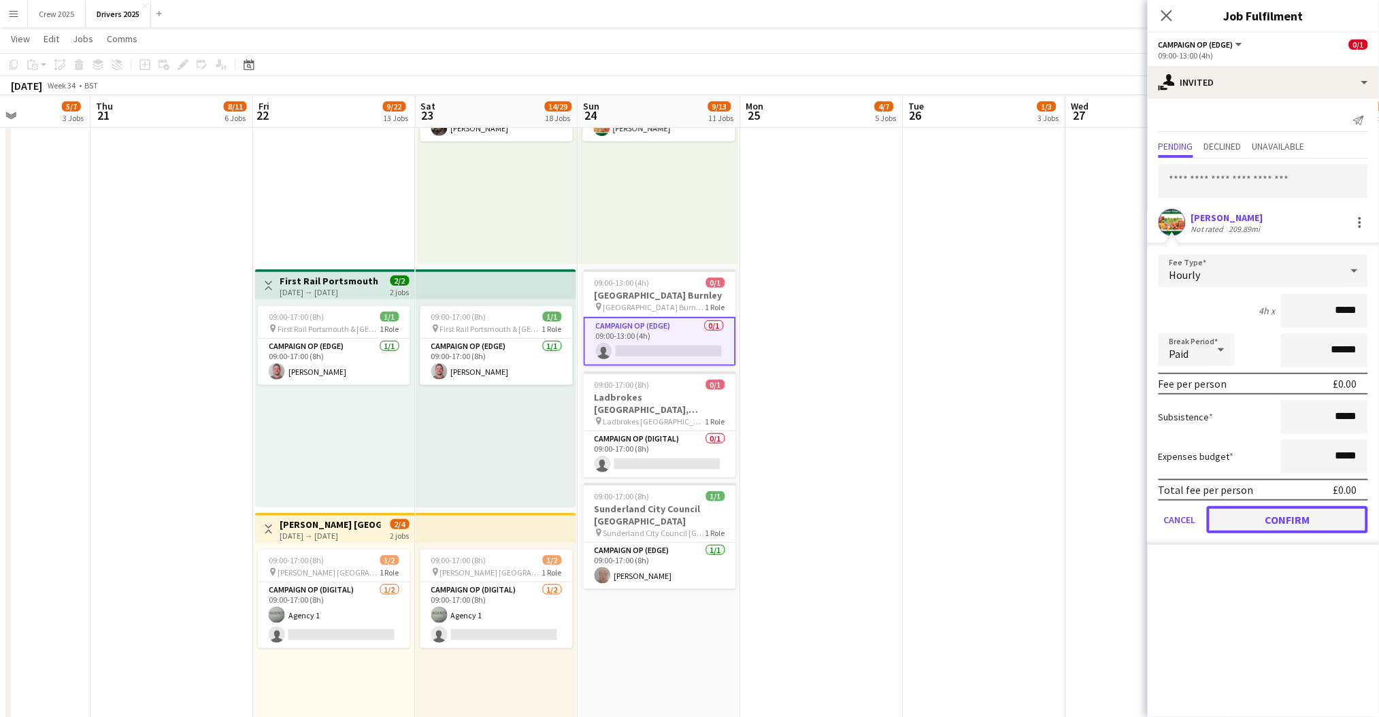
click at [1277, 511] on button "Confirm" at bounding box center [1287, 519] width 161 height 27
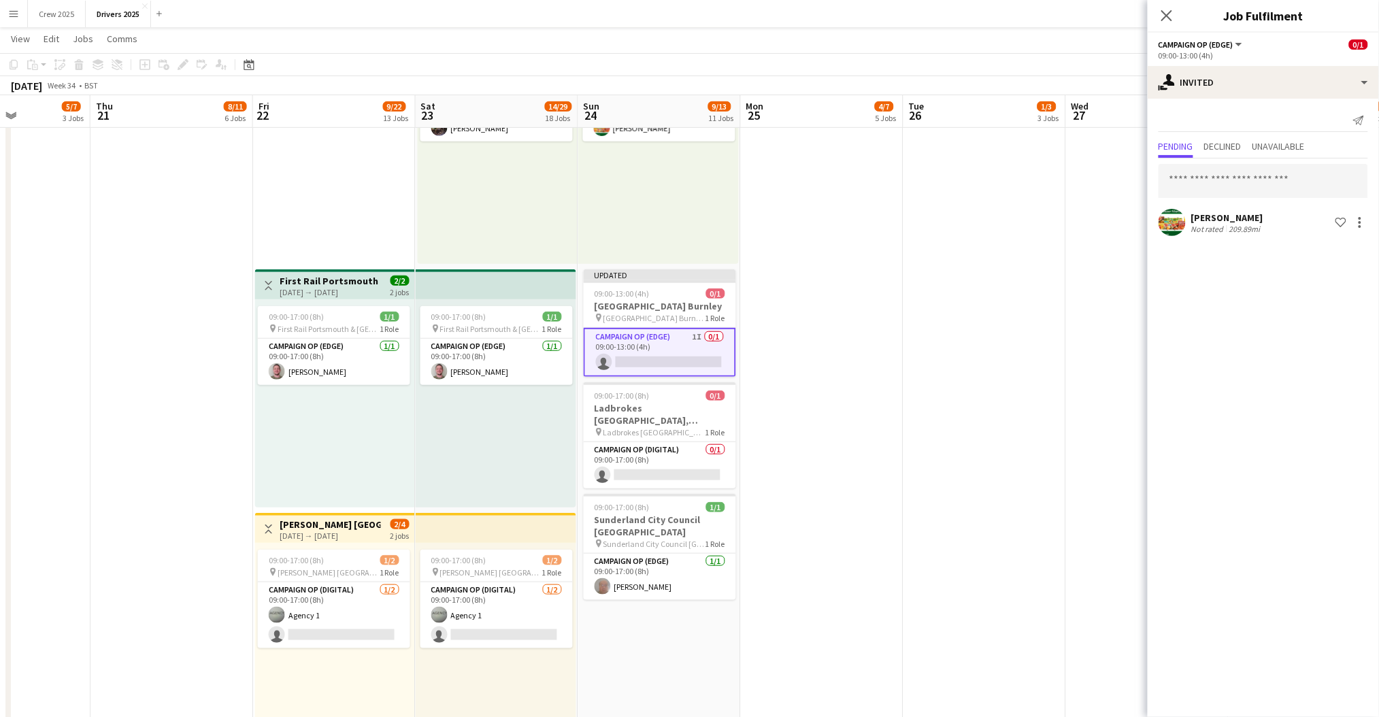
drag, startPoint x: 858, startPoint y: 319, endPoint x: 746, endPoint y: 312, distance: 111.8
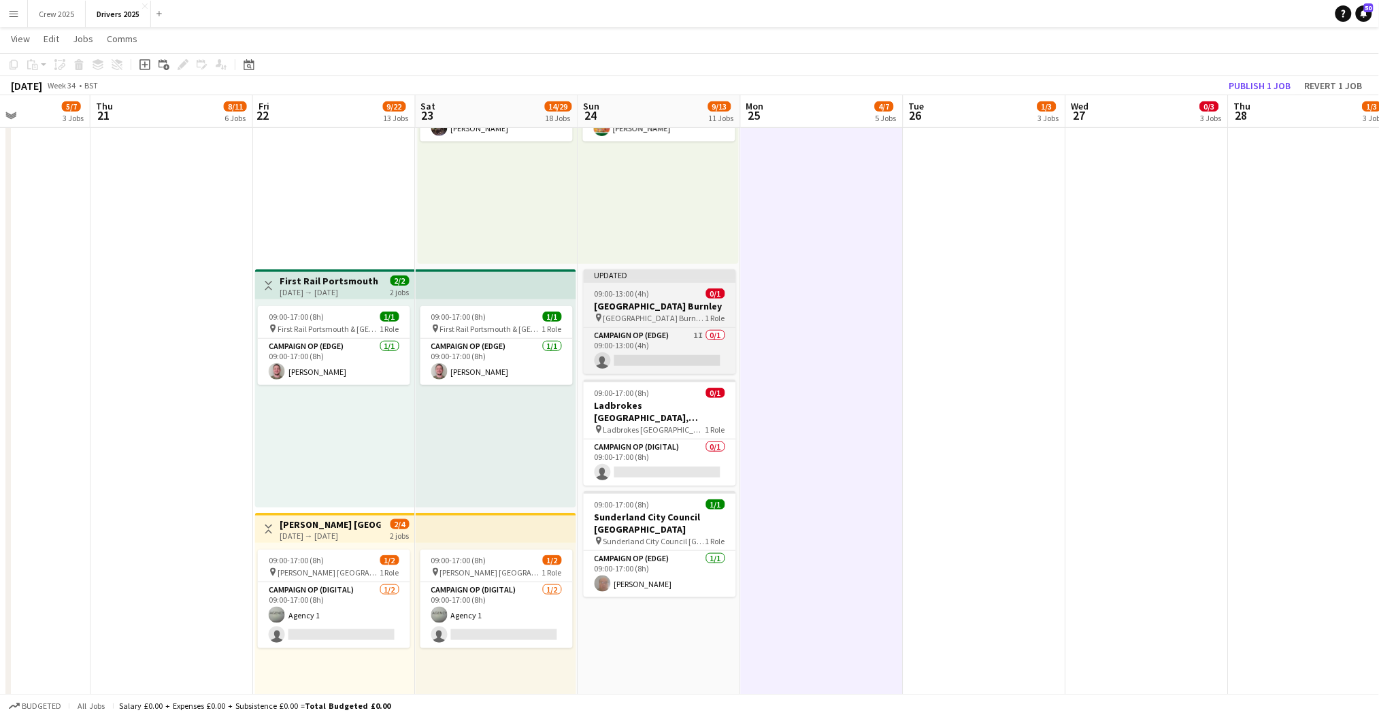
click at [618, 284] on app-job-card "Updated 09:00-13:00 (4h) 0/1 [GEOGRAPHIC_DATA] [GEOGRAPHIC_DATA] pin Burnley Co…" at bounding box center [660, 321] width 152 height 105
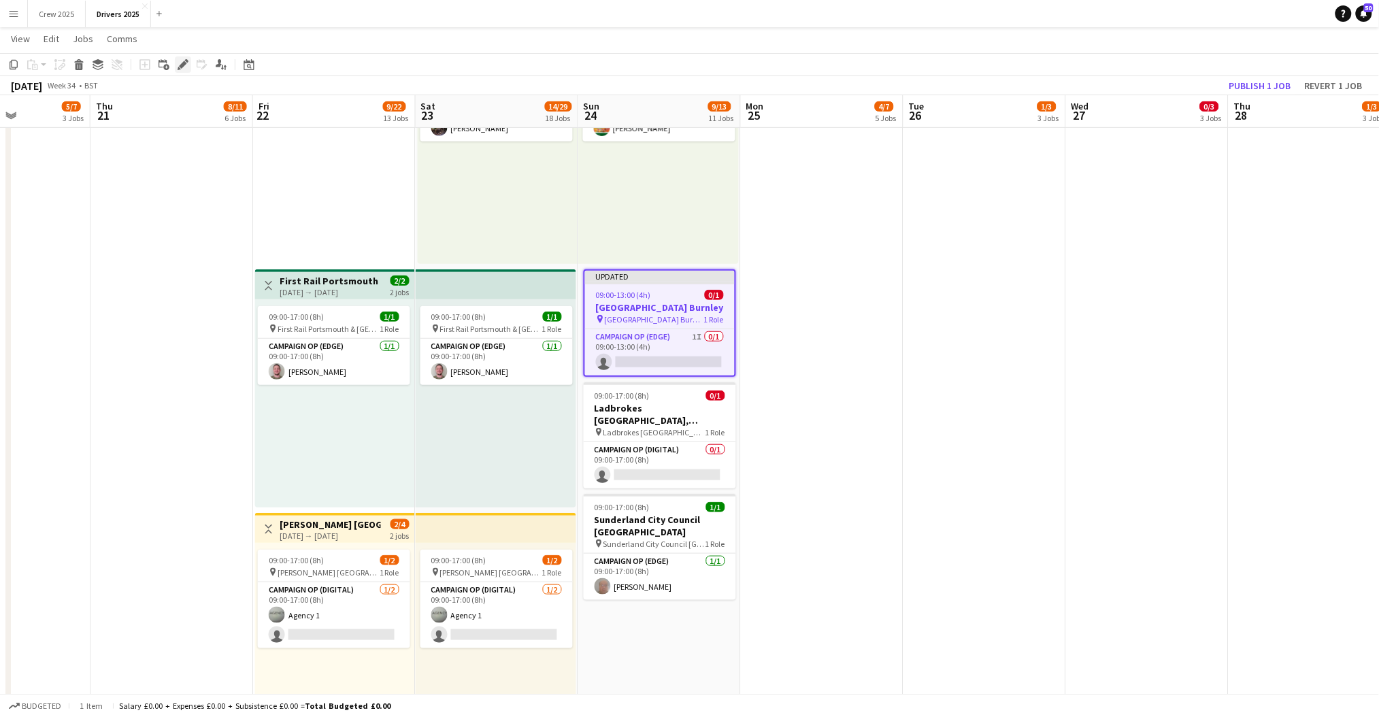
click at [178, 63] on icon "Edit" at bounding box center [183, 64] width 11 height 11
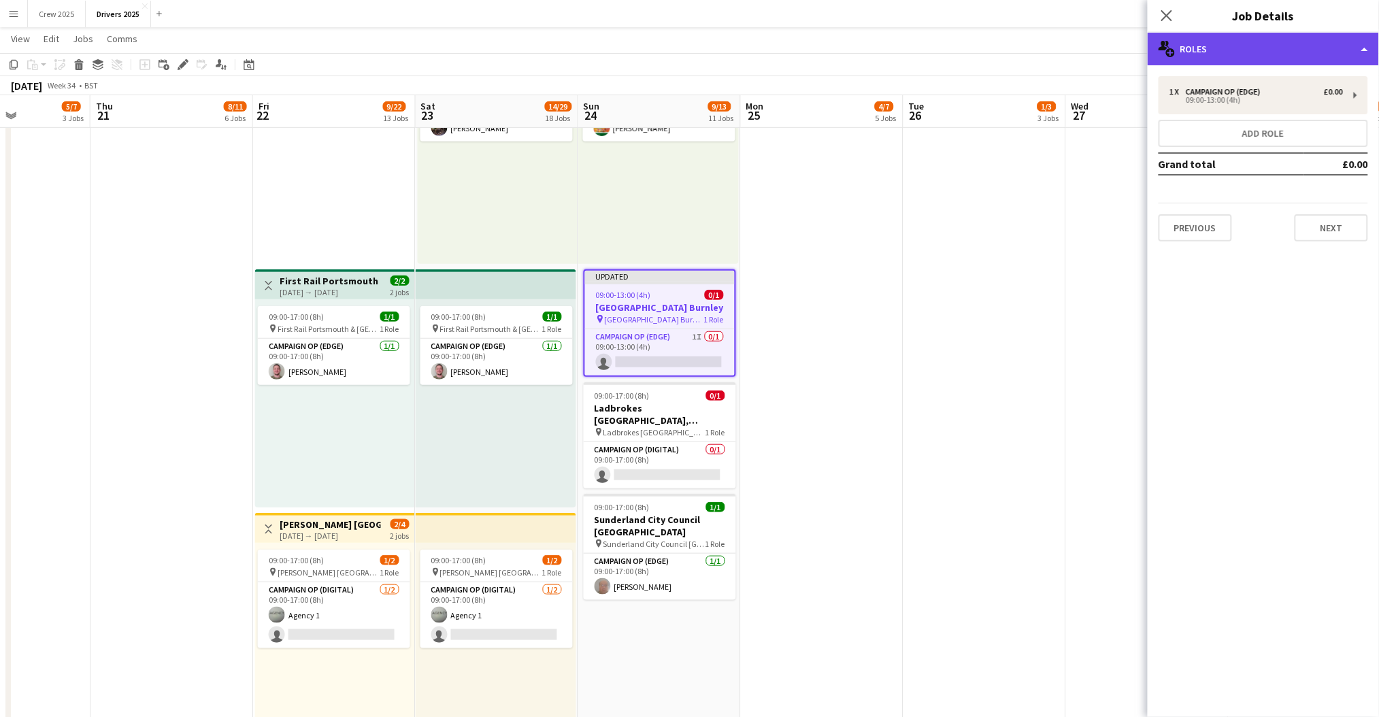
click at [1235, 54] on div "multiple-users-add Roles" at bounding box center [1263, 49] width 231 height 33
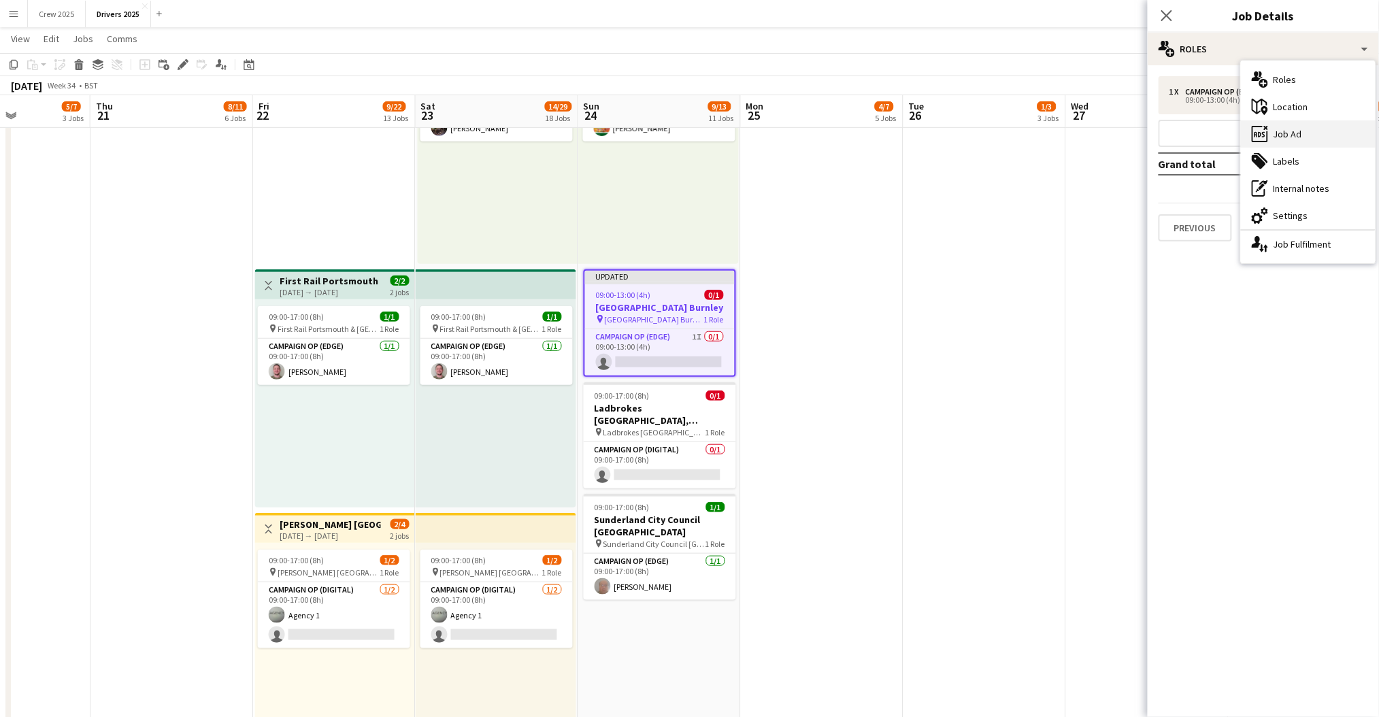
click at [1295, 133] on div "ads-window Job Ad" at bounding box center [1308, 133] width 135 height 27
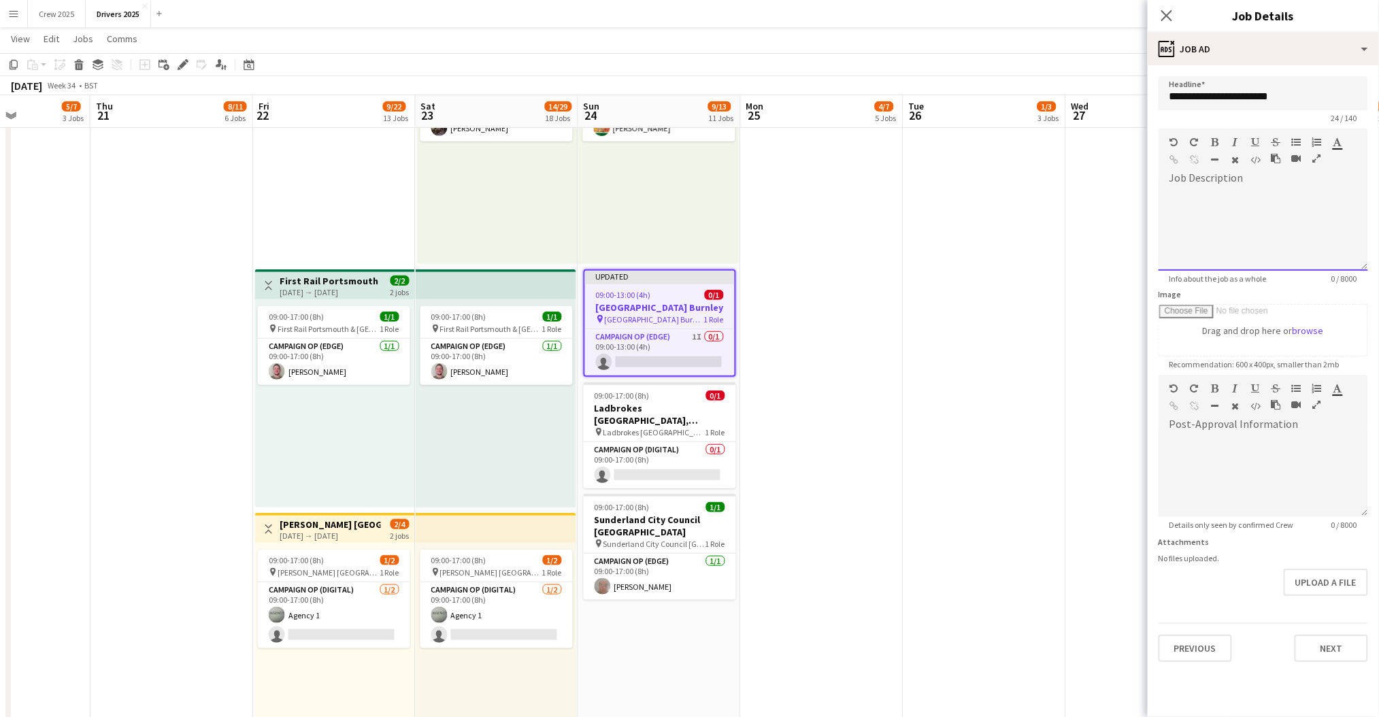
click at [1230, 190] on div at bounding box center [1264, 230] width 210 height 82
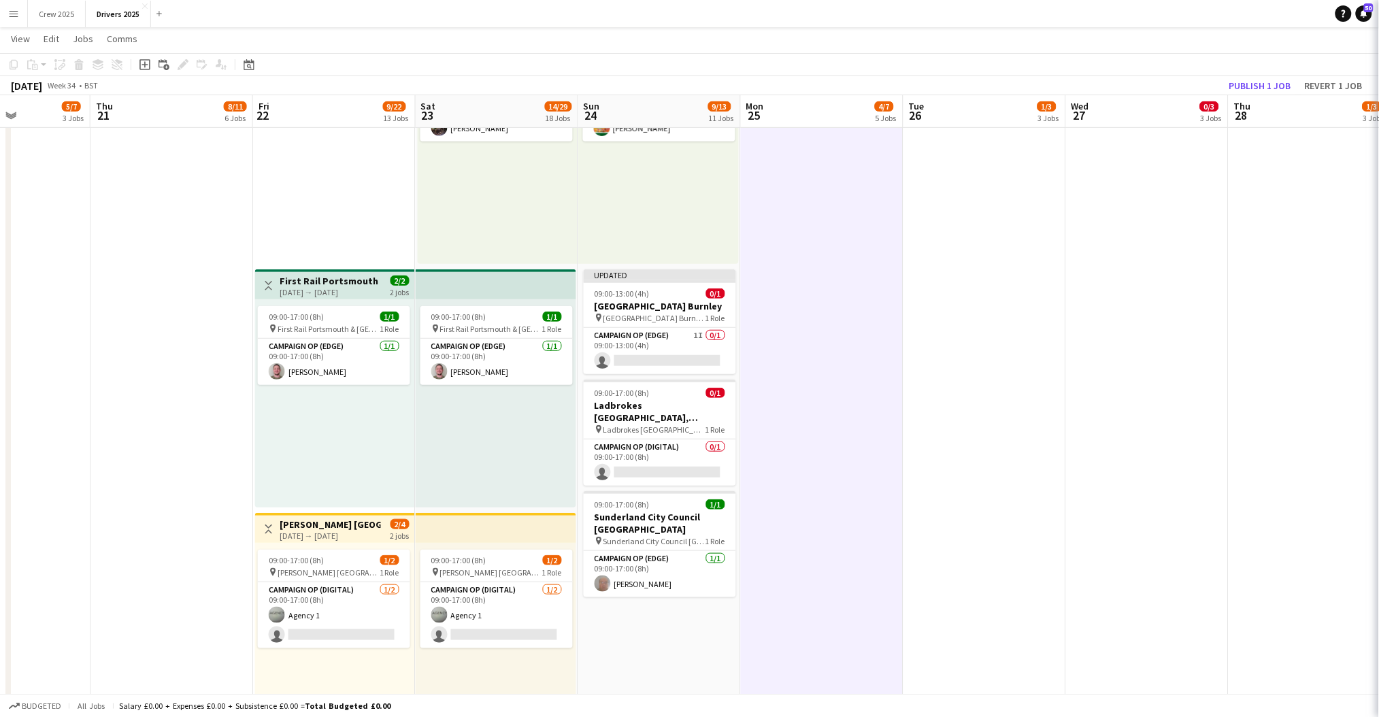
scroll to position [0, 559]
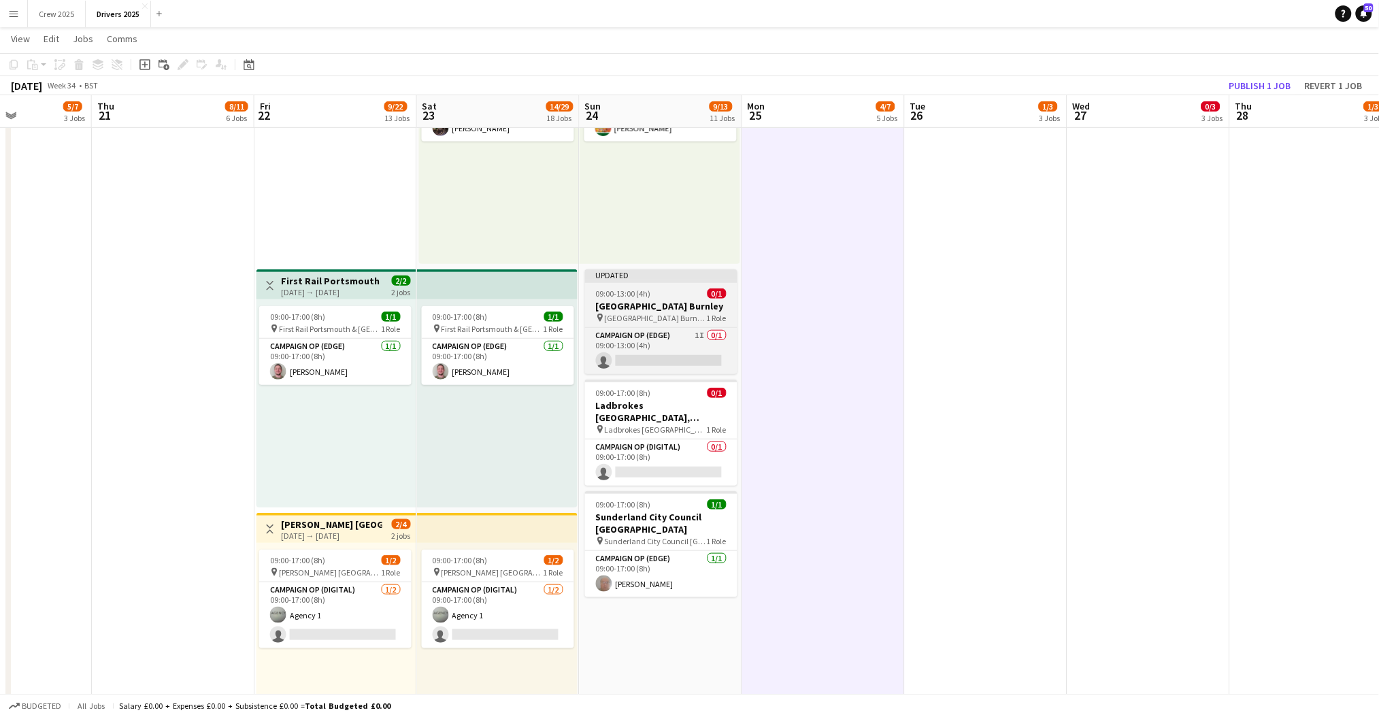
click at [646, 280] on div at bounding box center [661, 281] width 152 height 3
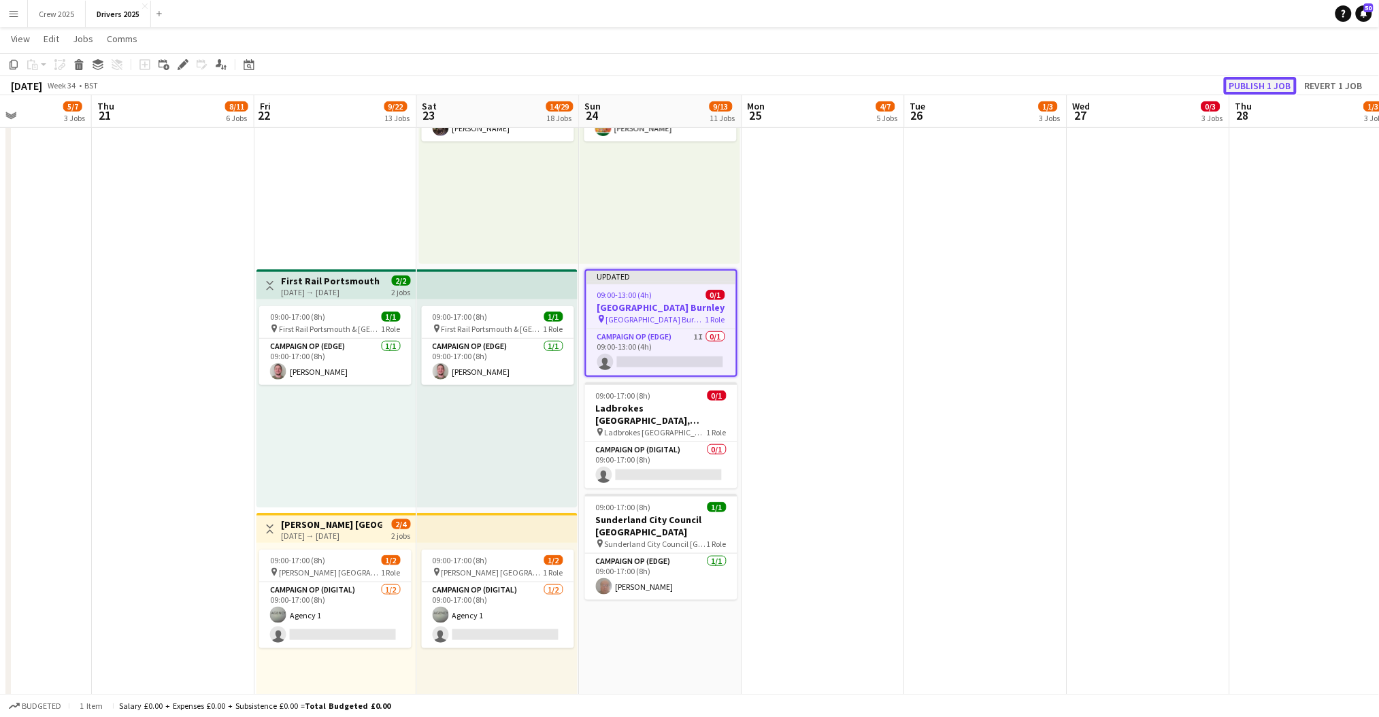
click at [1263, 77] on button "Publish 1 job" at bounding box center [1260, 86] width 73 height 18
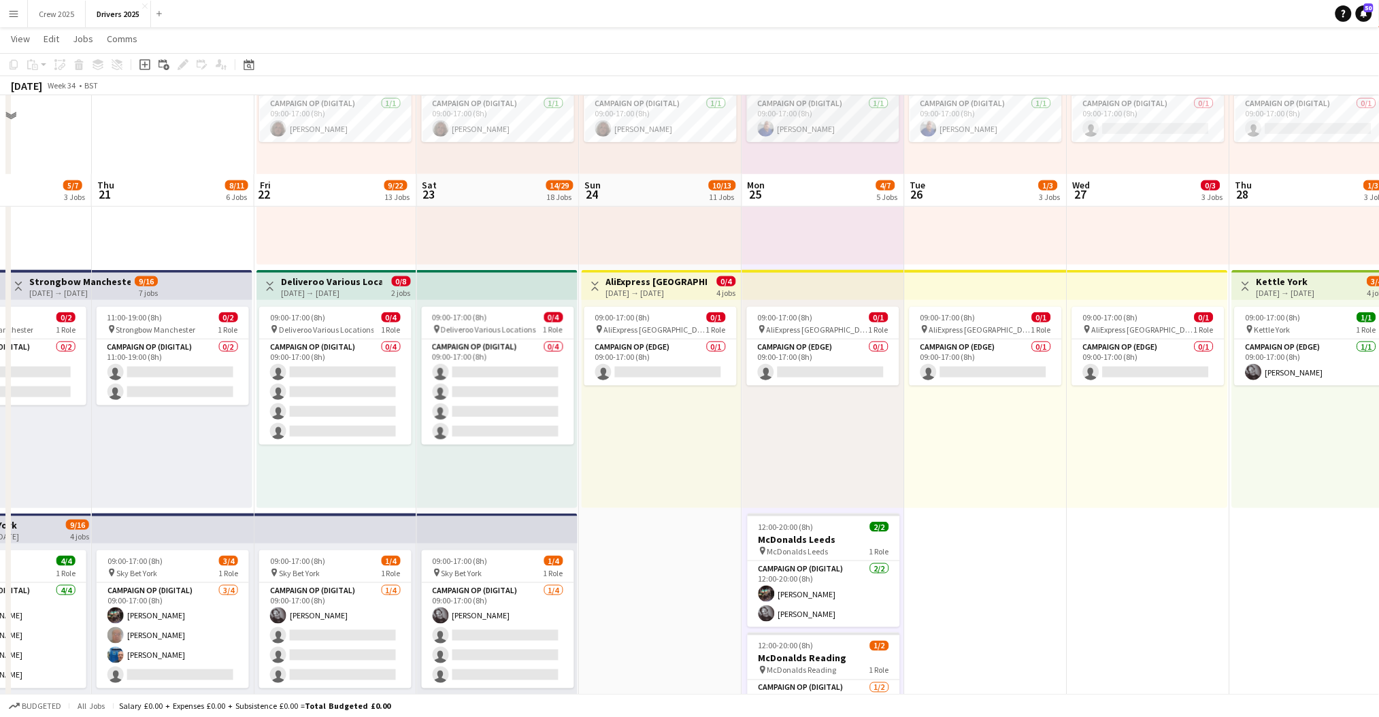
scroll to position [453, 0]
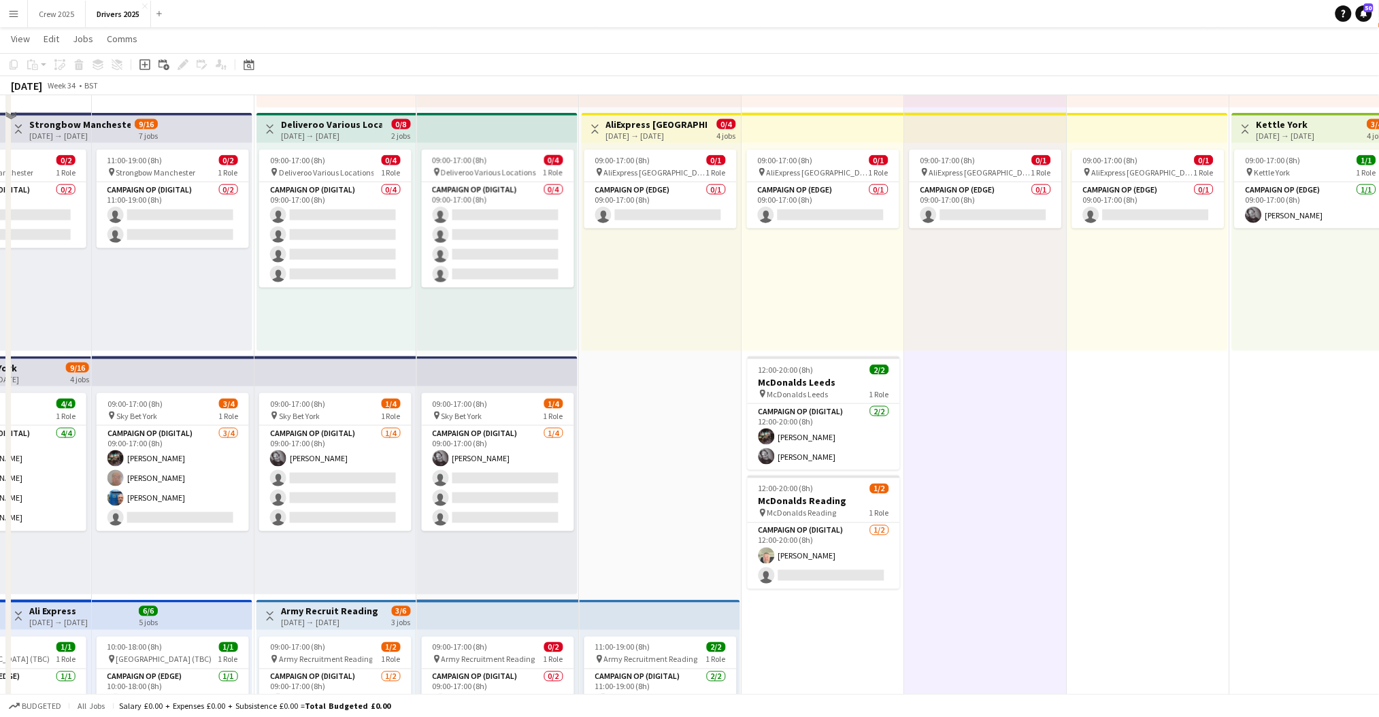
scroll to position [635, 0]
